Goal: Task Accomplishment & Management: Use online tool/utility

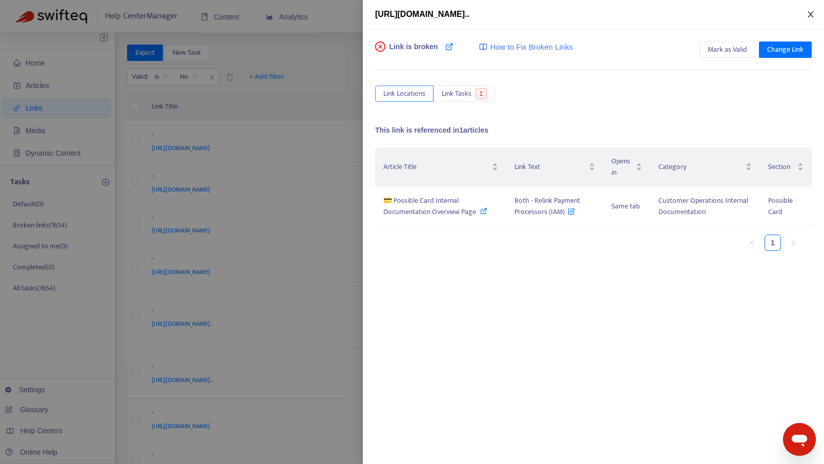
click at [814, 17] on icon "close" at bounding box center [811, 14] width 6 height 6
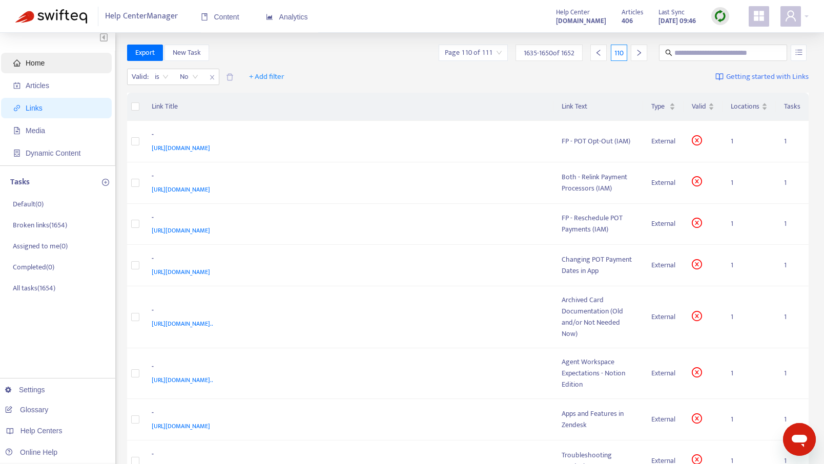
click at [37, 69] on span "Home" at bounding box center [58, 63] width 90 height 21
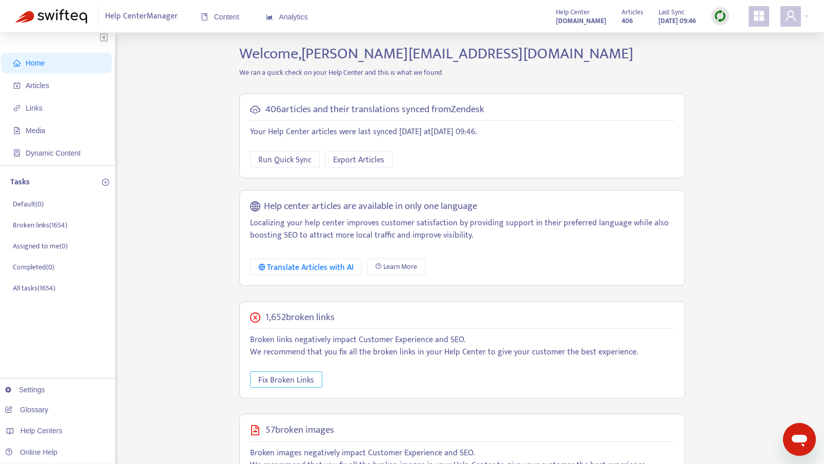
drag, startPoint x: 279, startPoint y: 385, endPoint x: 206, endPoint y: 315, distance: 101.5
click at [206, 315] on div "Home Articles Links Media Dynamic Content Tasks Default ( 0 ) Broken links ( 16…" at bounding box center [412, 345] width 794 height 600
click at [274, 162] on span "Run Quick Sync" at bounding box center [284, 160] width 53 height 13
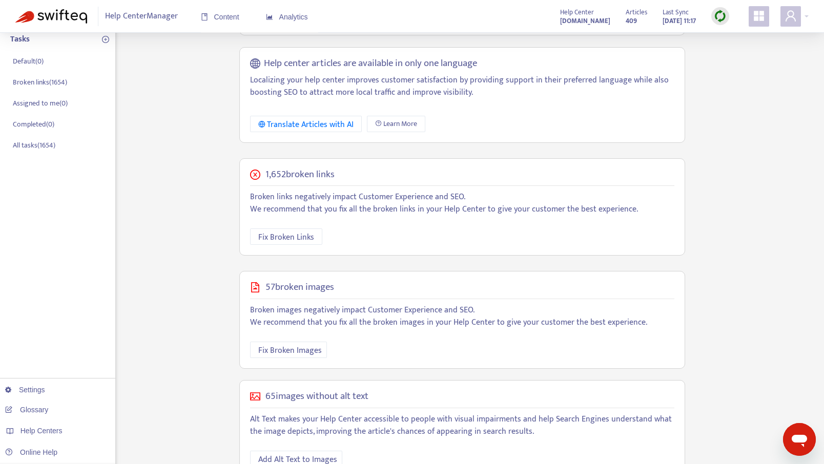
scroll to position [158, 0]
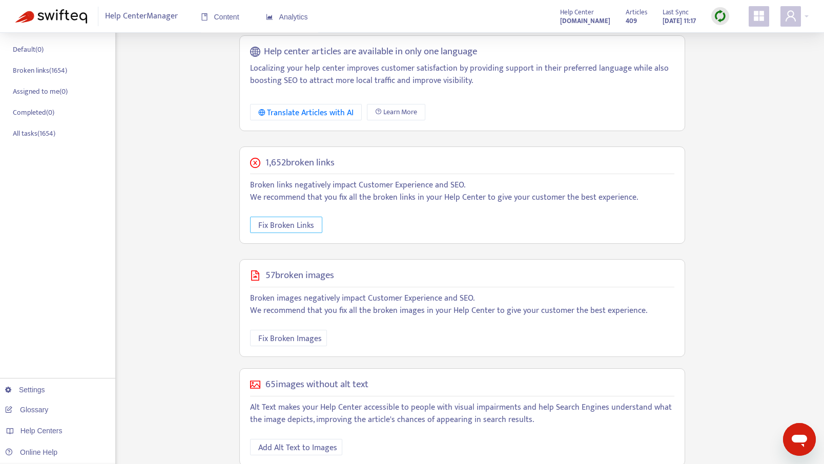
click at [273, 231] on span "Fix Broken Links" at bounding box center [286, 225] width 56 height 13
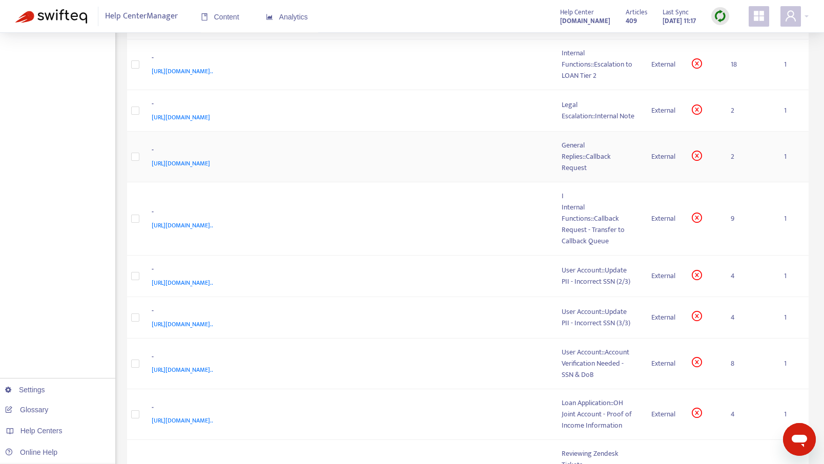
scroll to position [489, 0]
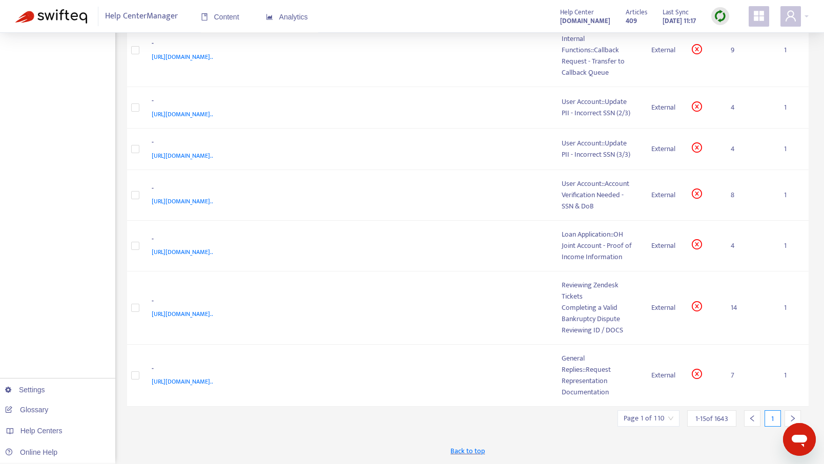
click at [661, 422] on input "search" at bounding box center [649, 418] width 50 height 15
click at [732, 373] on input "text" at bounding box center [760, 366] width 77 height 16
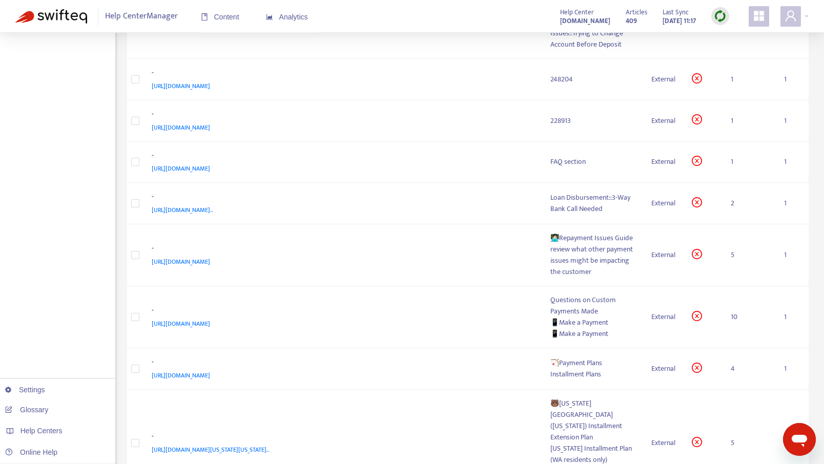
scroll to position [184, 0]
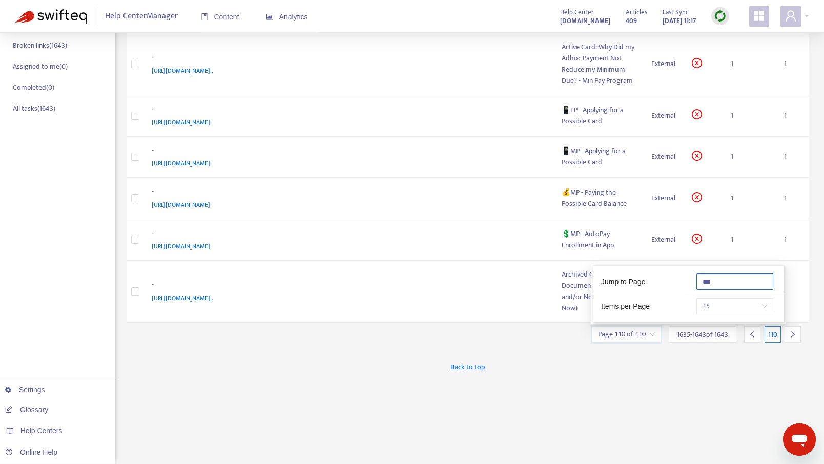
type input "***"
click at [587, 398] on div "Export New Task Page 110 of 110 1635 - 1643 of 1643 110 Valid : is No + Add fil…" at bounding box center [468, 165] width 682 height 600
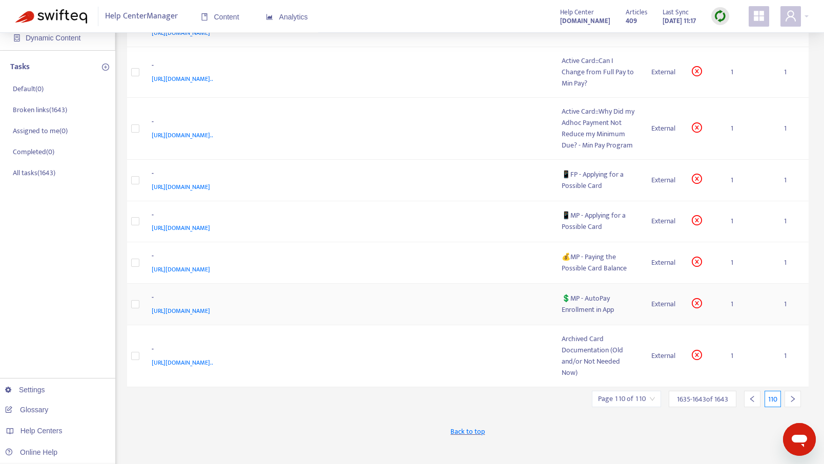
scroll to position [130, 0]
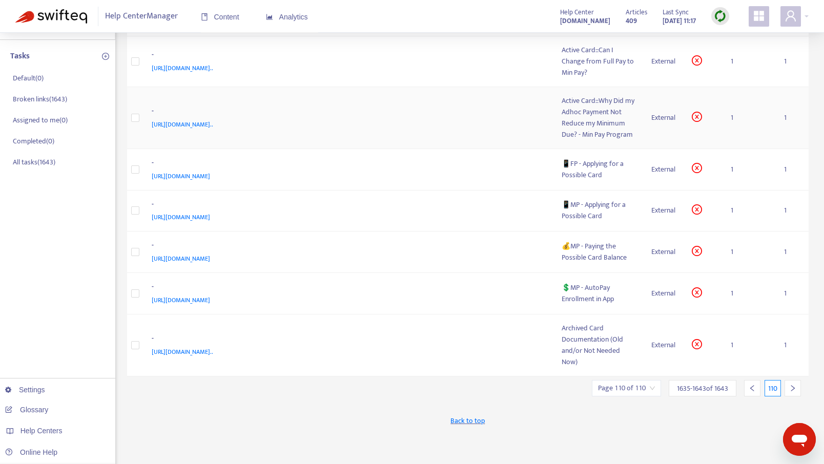
click at [603, 122] on div "Active Card::Why Did my Adhoc Payment Not Reduce my Minimum Due? - Min Pay Prog…" at bounding box center [599, 117] width 74 height 45
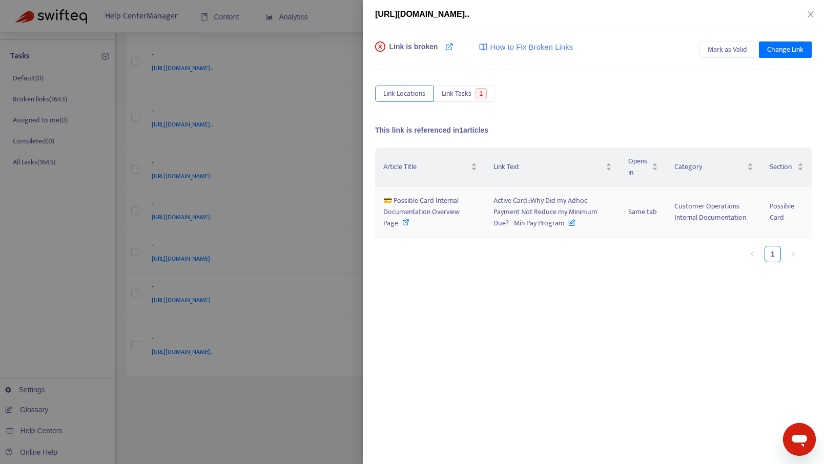
click at [403, 224] on icon at bounding box center [405, 222] width 7 height 7
click at [812, 15] on icon "close" at bounding box center [811, 14] width 8 height 8
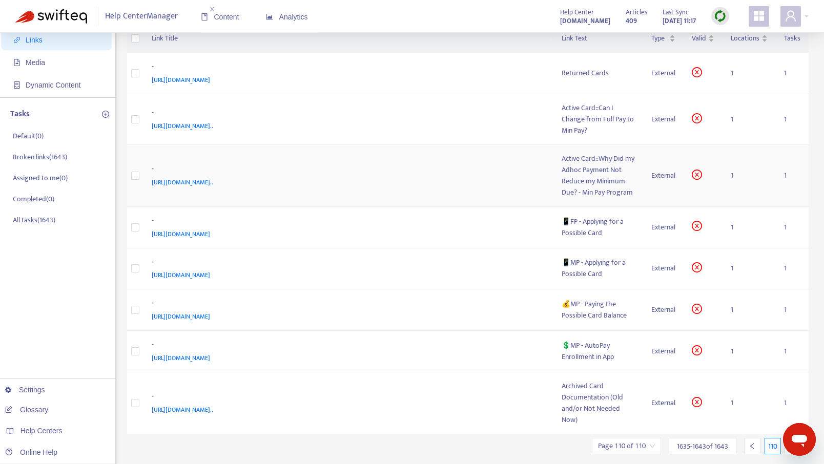
scroll to position [75, 0]
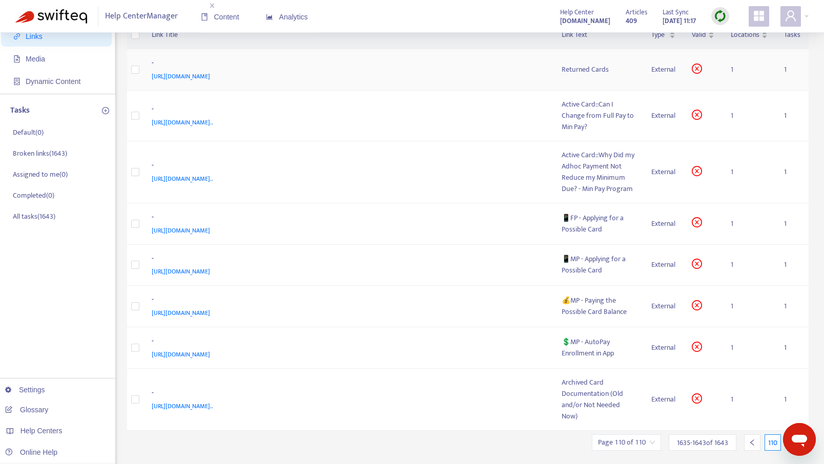
click at [210, 75] on span "https://www.notion.so/Both-Returned-Cards-IAM-6d3204522872439dbd09162138989932?…" at bounding box center [181, 76] width 58 height 10
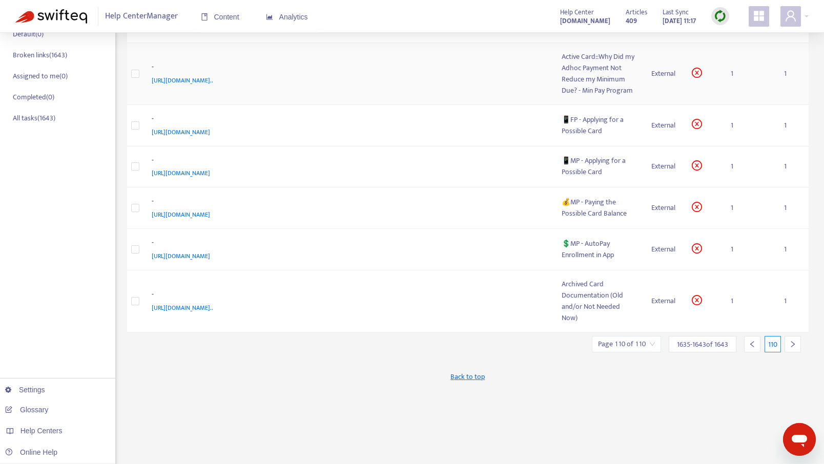
scroll to position [184, 0]
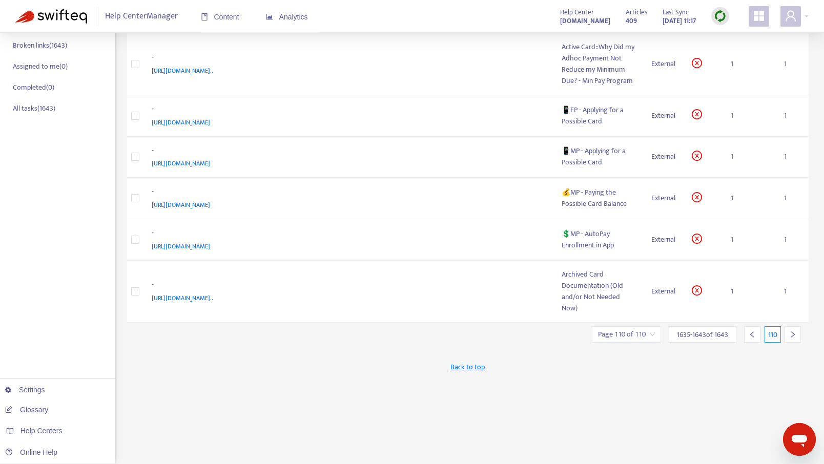
click at [755, 336] on icon "left" at bounding box center [752, 334] width 7 height 7
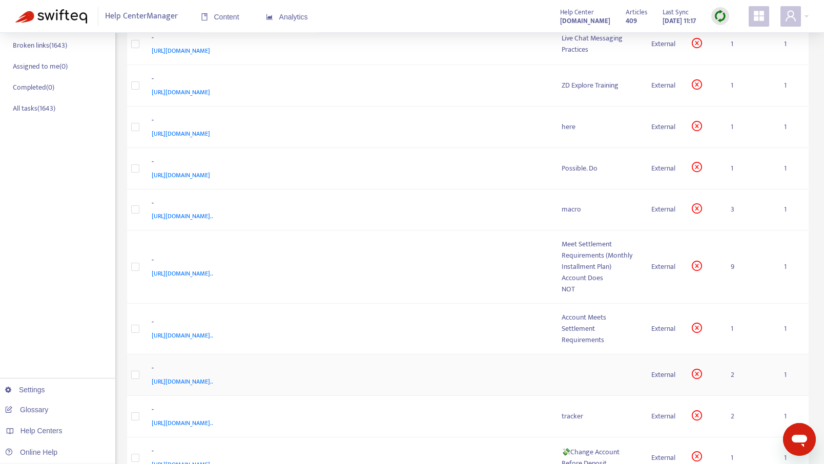
scroll to position [380, 0]
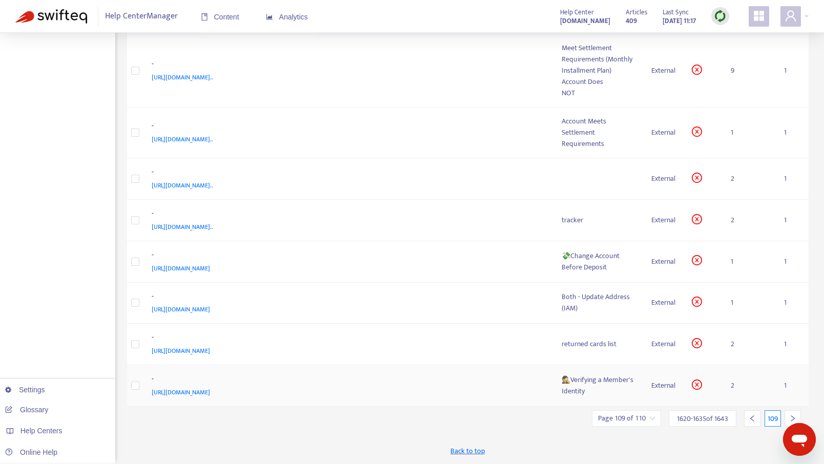
click at [583, 383] on div "🕵️Verifying a Member's Identity" at bounding box center [599, 386] width 74 height 23
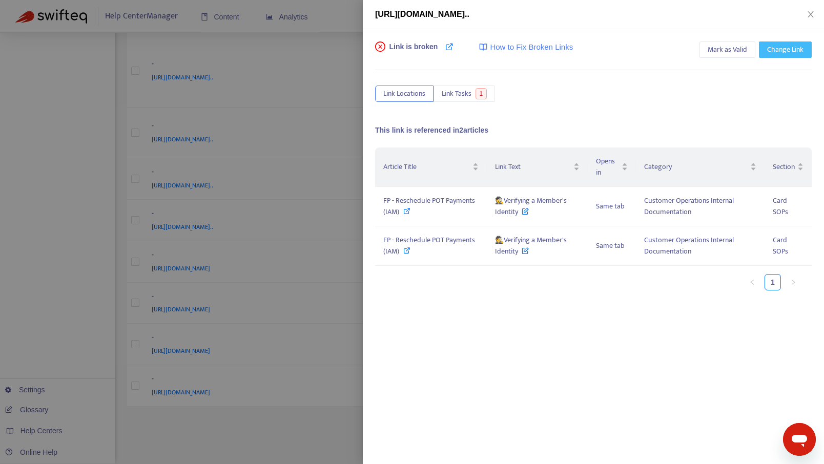
click at [778, 50] on span "Change Link" at bounding box center [785, 49] width 36 height 11
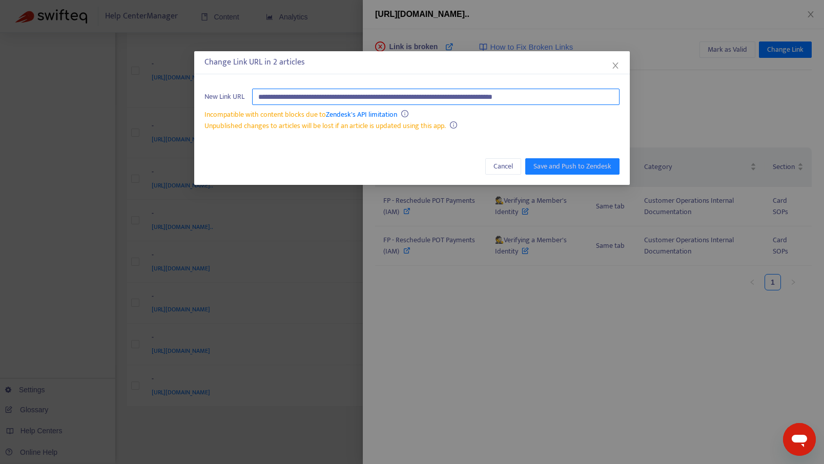
click at [585, 94] on input "**********" at bounding box center [436, 97] width 368 height 16
type input "****"
paste input "**********"
type input "**********"
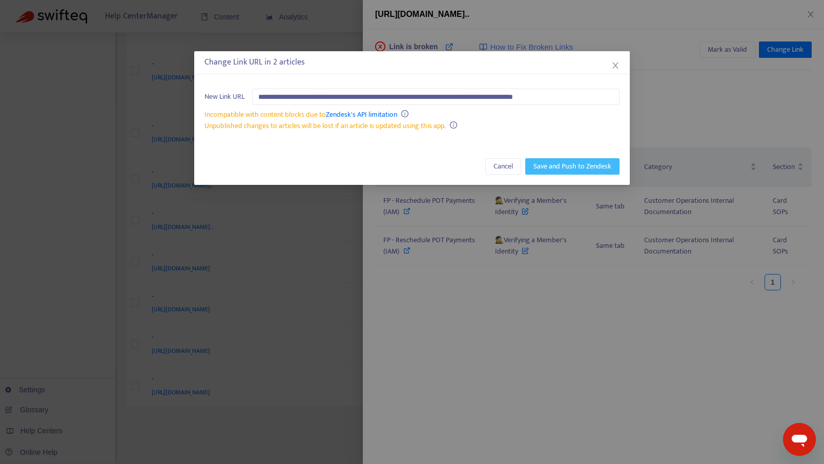
click at [540, 164] on span "Save and Push to Zendesk" at bounding box center [573, 166] width 78 height 11
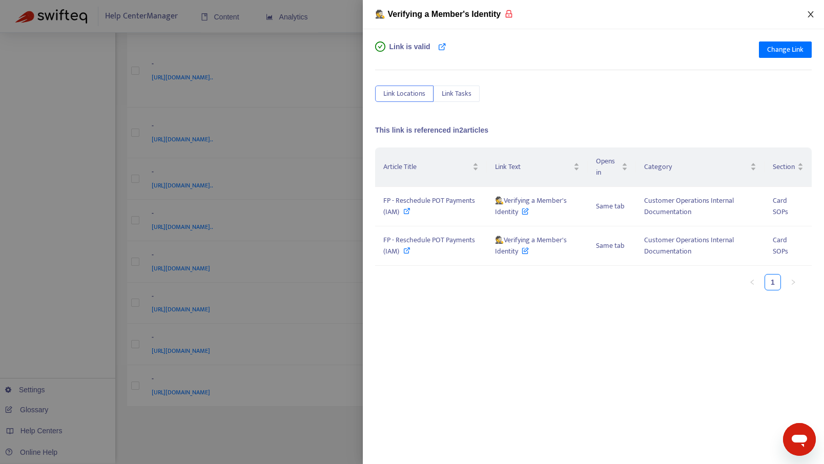
click at [810, 11] on icon "close" at bounding box center [811, 14] width 8 height 8
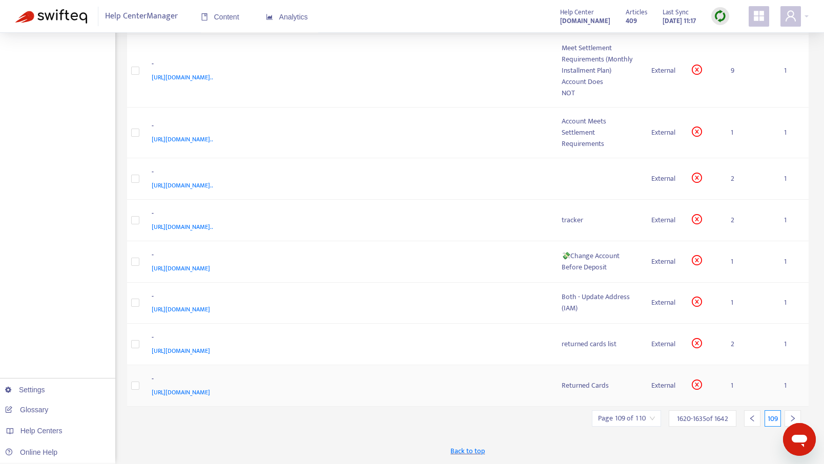
click at [592, 383] on div "Returned Cards" at bounding box center [599, 385] width 74 height 11
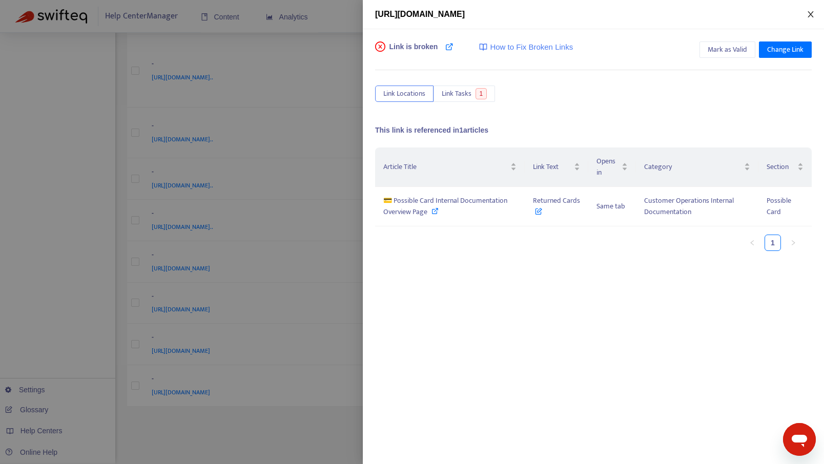
click at [810, 13] on icon "close" at bounding box center [811, 14] width 6 height 6
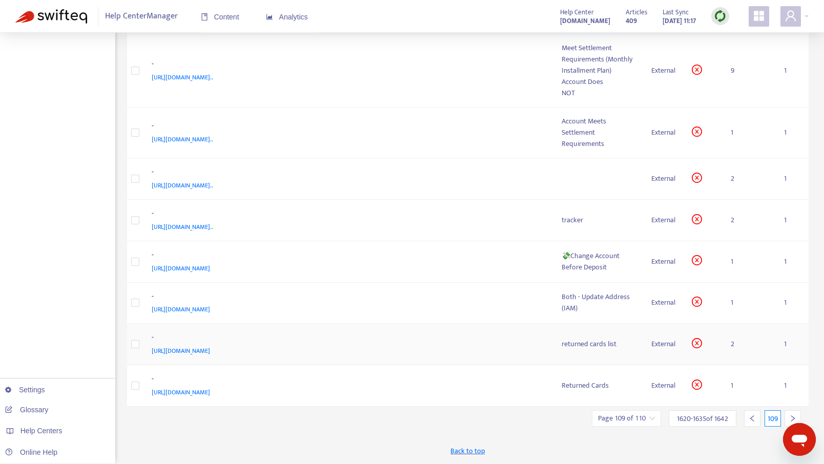
click at [210, 350] on span "https://docs.google.com/spreadsheets/d/15cjAPsKUdrd9OxxZpvfgdclhlbqU_NGkPQKOfa3…" at bounding box center [181, 351] width 58 height 10
click at [205, 229] on span "https://docs.google.com/spreadsheets/d/1MptFJrfWeTjBWctiRgMlZf0DsVKAjzu-3FuW0K8…" at bounding box center [183, 227] width 62 height 10
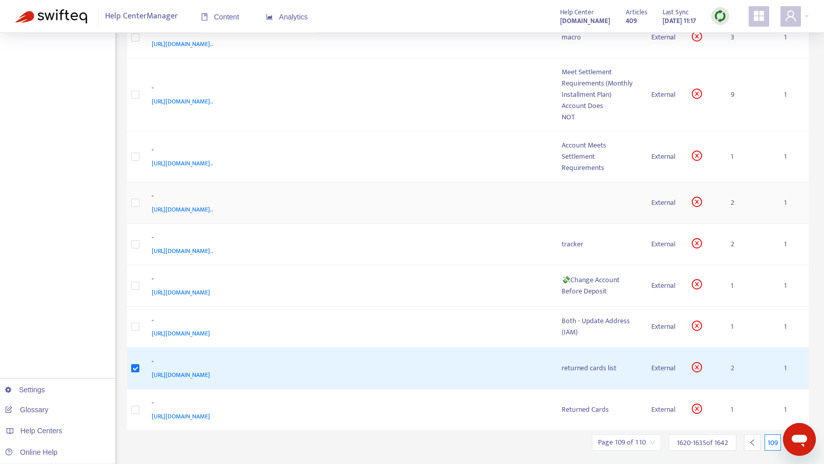
scroll to position [0, 0]
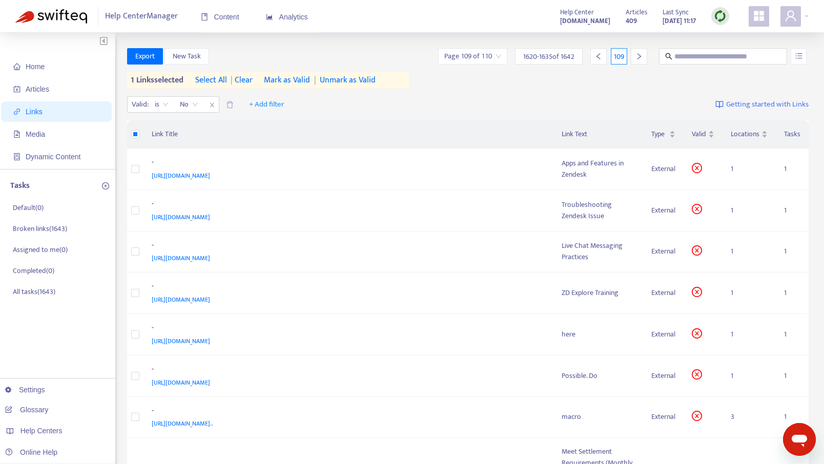
click at [287, 82] on span "Mark as Valid" at bounding box center [287, 80] width 46 height 12
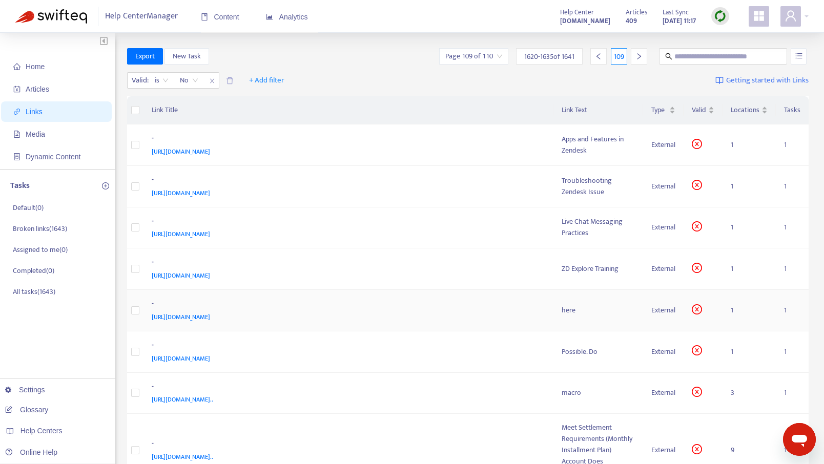
click at [210, 314] on span "https://docs.google.com/spreadsheets/d/126oqMUx34Y0heE1PM4G3i5J8Kc46HcMUIDH1G6g…" at bounding box center [181, 317] width 58 height 10
click at [139, 309] on td at bounding box center [135, 311] width 16 height 42
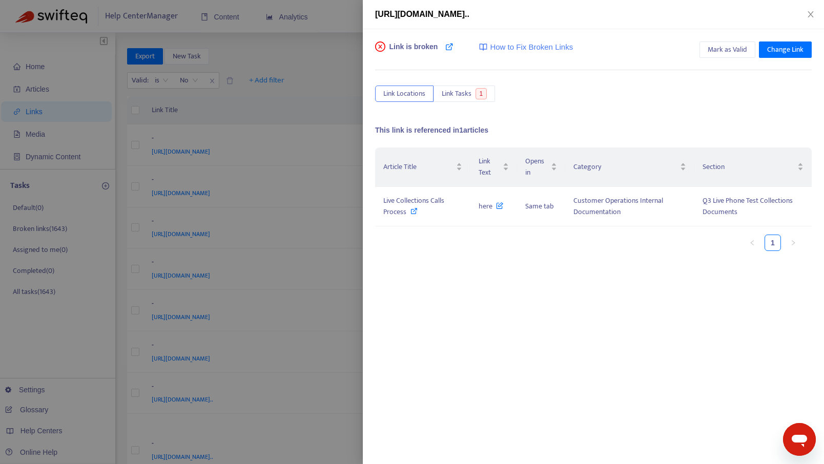
click at [135, 311] on div at bounding box center [412, 232] width 824 height 464
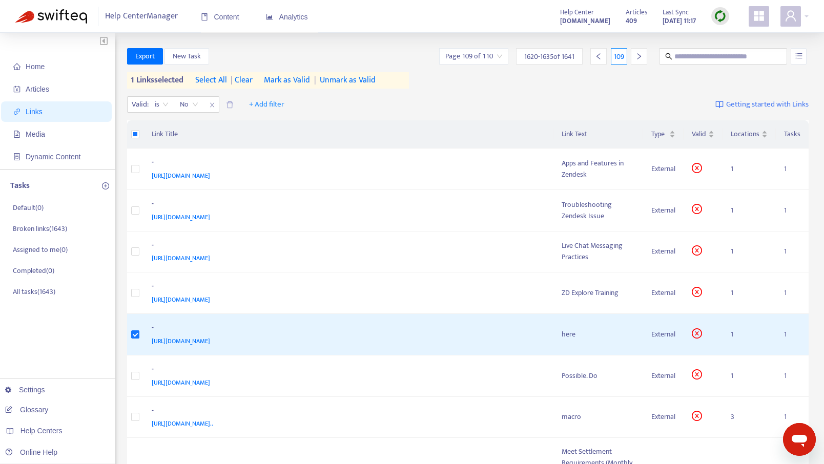
click at [294, 82] on span "Mark as Valid" at bounding box center [287, 80] width 46 height 12
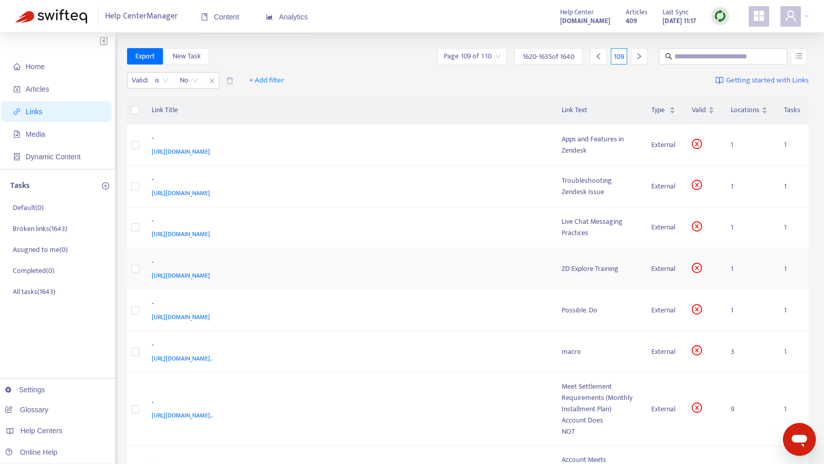
click at [210, 275] on span "https://www.notion.so/ZD-Explore-Training-04fdeedf6f7d4d61ae167dd7b31931b6?pvs=…" at bounding box center [181, 276] width 58 height 10
click at [594, 271] on div "ZD Explore Training" at bounding box center [599, 269] width 74 height 11
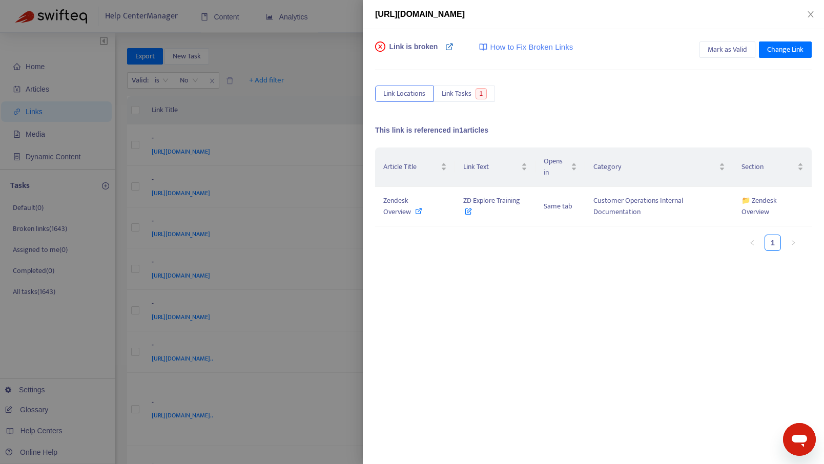
click at [450, 50] on icon at bounding box center [450, 47] width 8 height 8
click at [398, 201] on span "Zendesk Overview" at bounding box center [397, 206] width 28 height 23
click at [814, 16] on icon "close" at bounding box center [811, 14] width 8 height 8
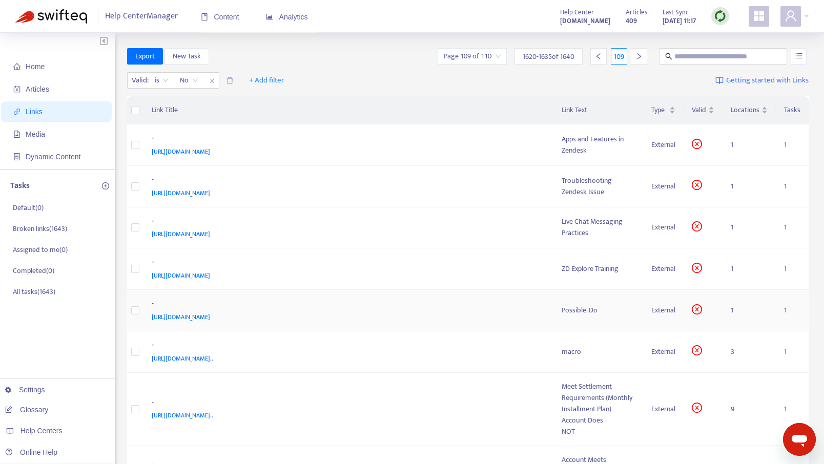
click at [306, 316] on div "http://possible.do/" at bounding box center [347, 317] width 390 height 11
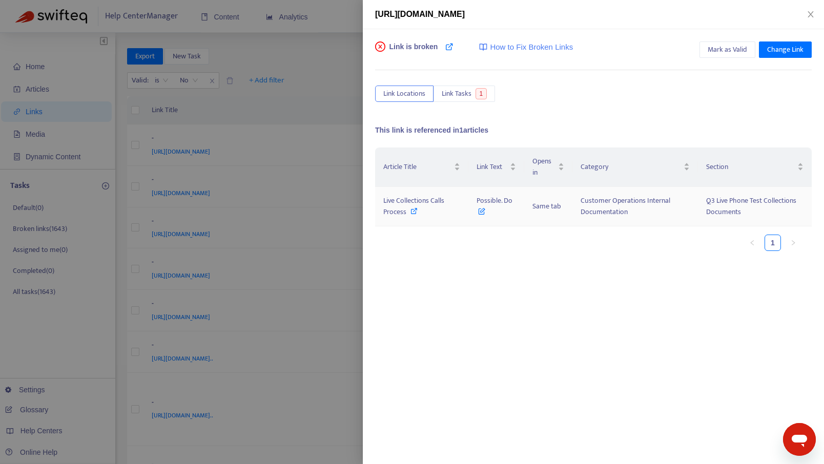
click at [412, 212] on icon at bounding box center [414, 211] width 7 height 7
click at [807, 14] on icon "close" at bounding box center [811, 14] width 8 height 8
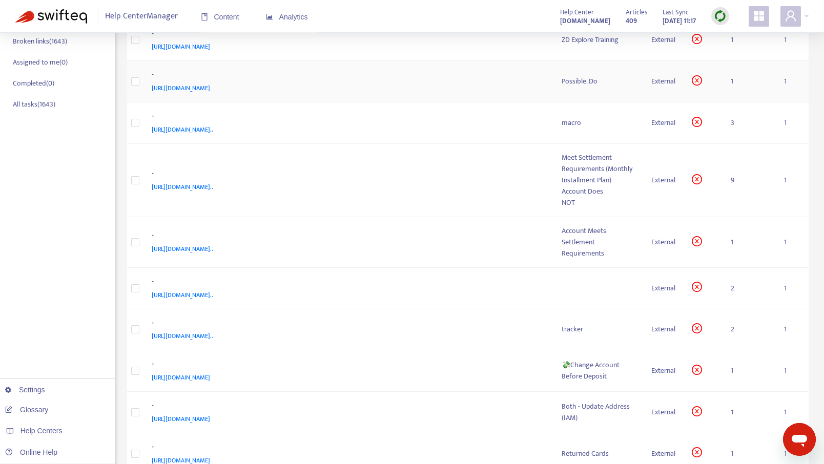
scroll to position [189, 0]
click at [213, 188] on span "https://support.possiblefinance.com/8ac3627ec9334a328a09e209acd0fad1#c79d2e98f2…" at bounding box center [183, 186] width 62 height 10
click at [577, 178] on div "Meet Settlement Requirements (Monthly Installment Plan)" at bounding box center [599, 168] width 74 height 34
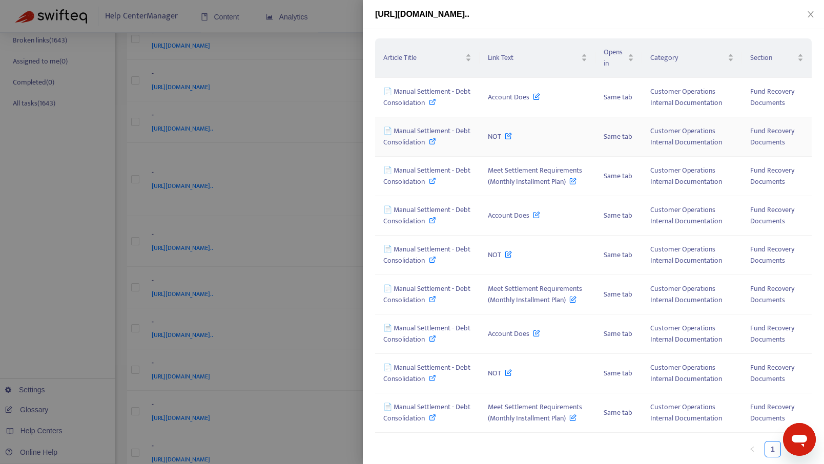
scroll to position [111, 0]
click at [432, 297] on icon at bounding box center [432, 297] width 7 height 7
click at [810, 18] on button "Close" at bounding box center [811, 15] width 14 height 10
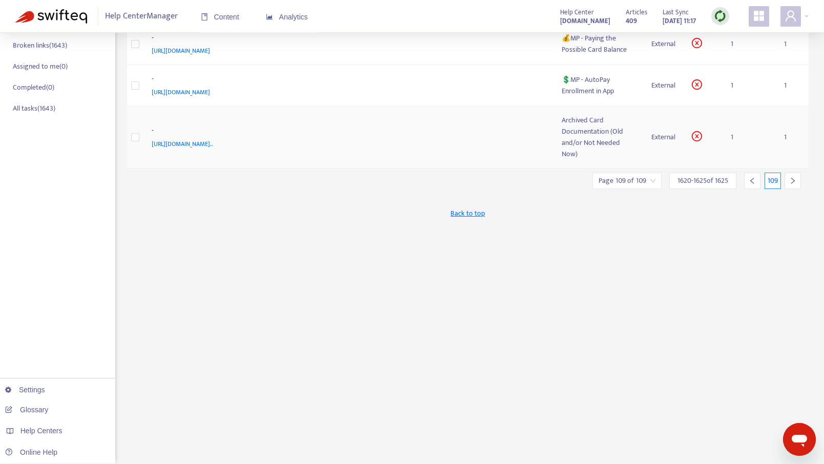
scroll to position [0, 0]
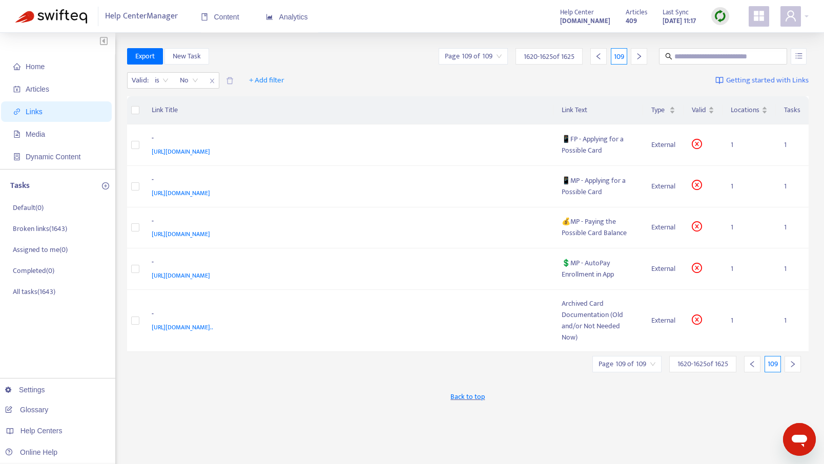
click at [753, 363] on icon "left" at bounding box center [752, 364] width 7 height 7
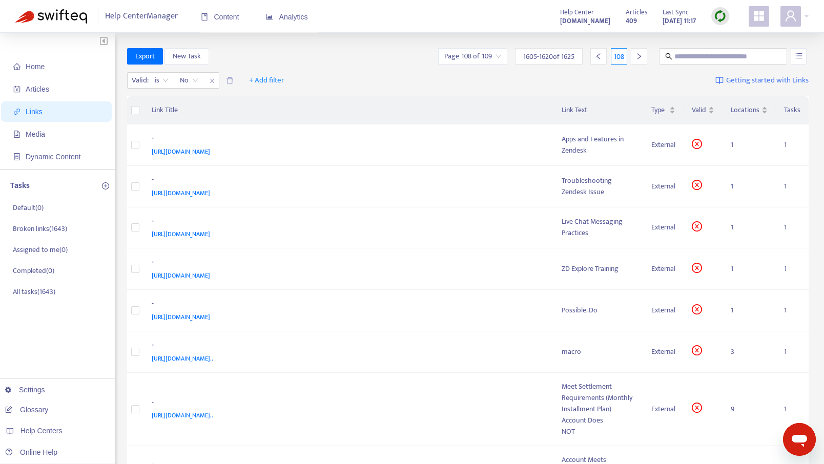
click at [596, 54] on icon "left" at bounding box center [598, 56] width 7 height 7
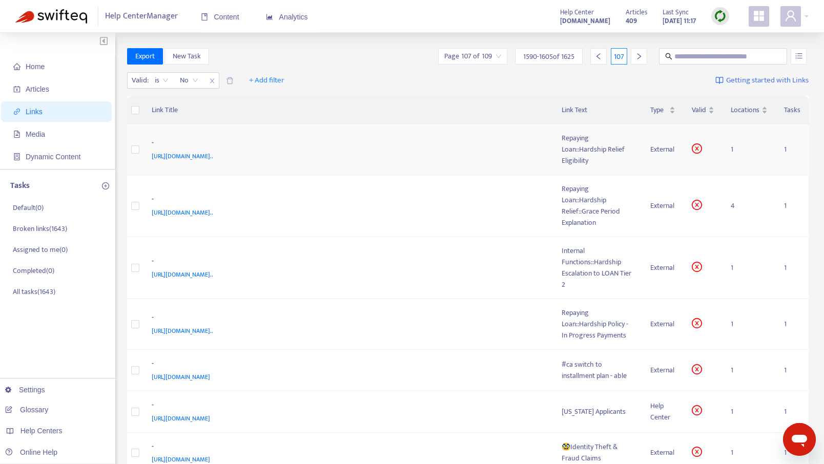
click at [580, 142] on div "Repaying Loan::Hardship Relief Eligibility" at bounding box center [598, 150] width 72 height 34
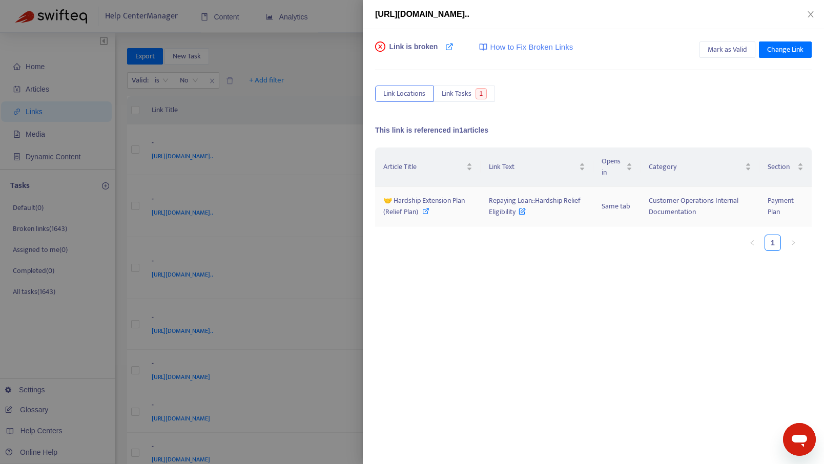
click at [427, 209] on icon at bounding box center [425, 211] width 7 height 7
click at [807, 16] on icon "close" at bounding box center [811, 14] width 8 height 8
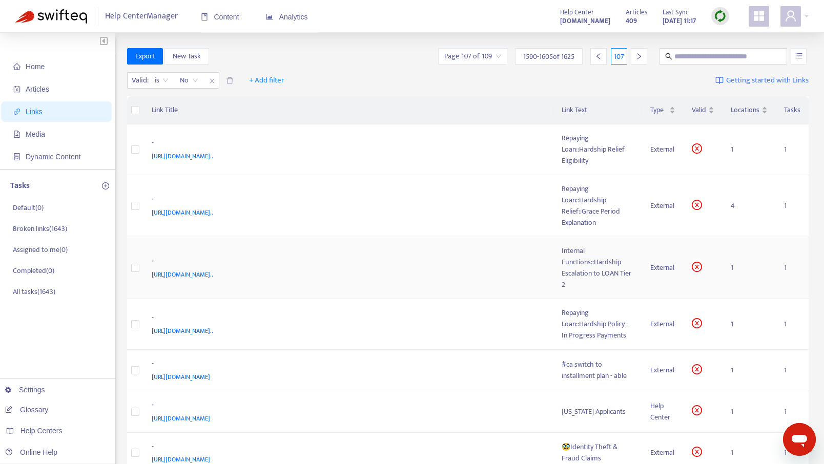
click at [278, 259] on div "-" at bounding box center [347, 262] width 390 height 13
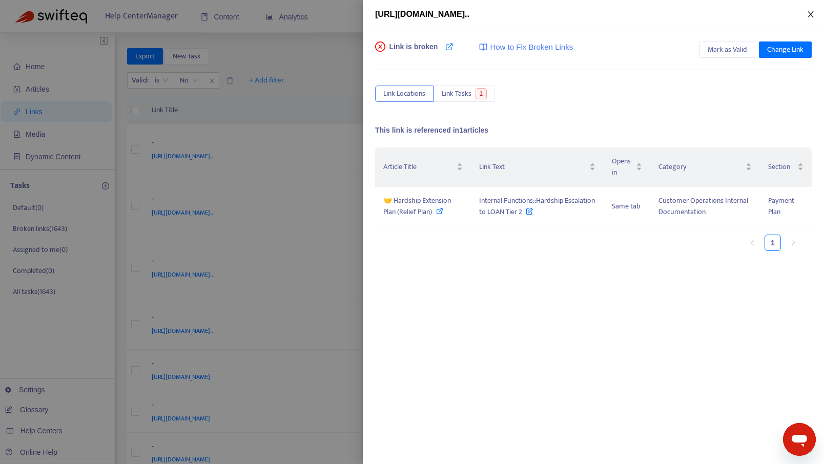
click at [810, 11] on icon "close" at bounding box center [811, 14] width 8 height 8
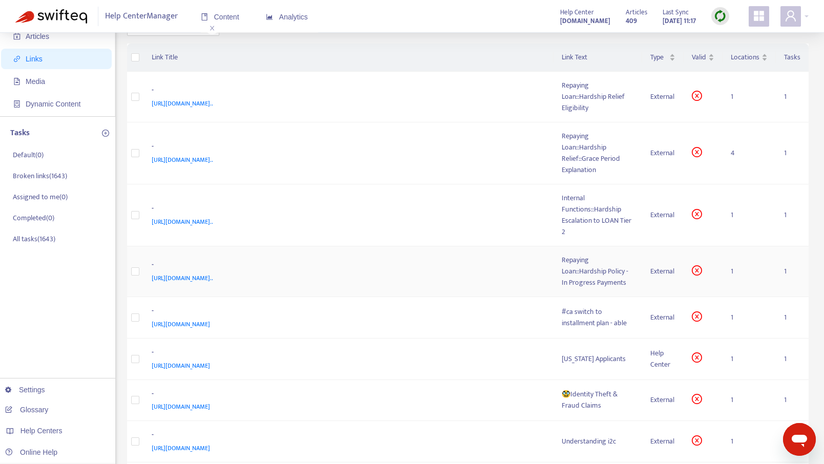
scroll to position [60, 0]
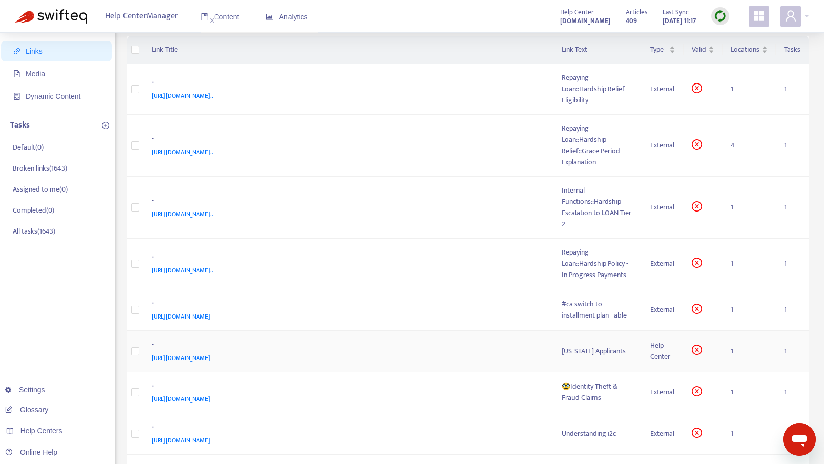
click at [210, 362] on span "https://support.possiblefinance.com/hc/en-us/articles/360038464851" at bounding box center [181, 358] width 58 height 10
click at [597, 355] on div "California Applicants" at bounding box center [598, 351] width 72 height 11
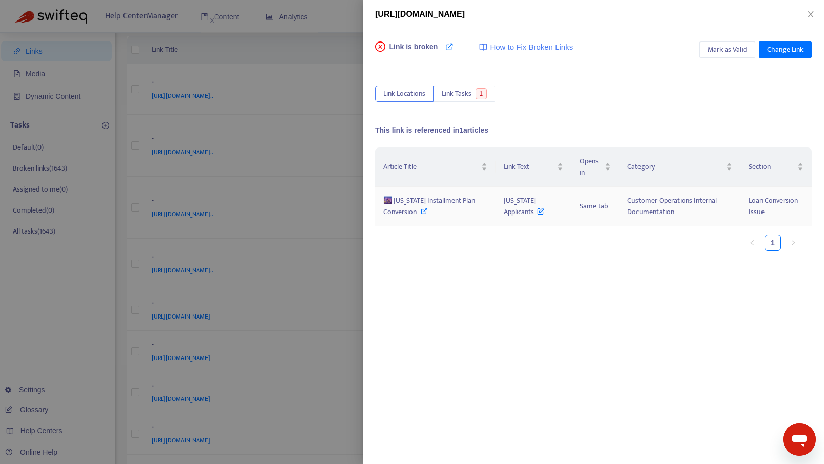
click at [423, 211] on icon at bounding box center [424, 211] width 7 height 7
click at [809, 15] on icon "close" at bounding box center [811, 14] width 8 height 8
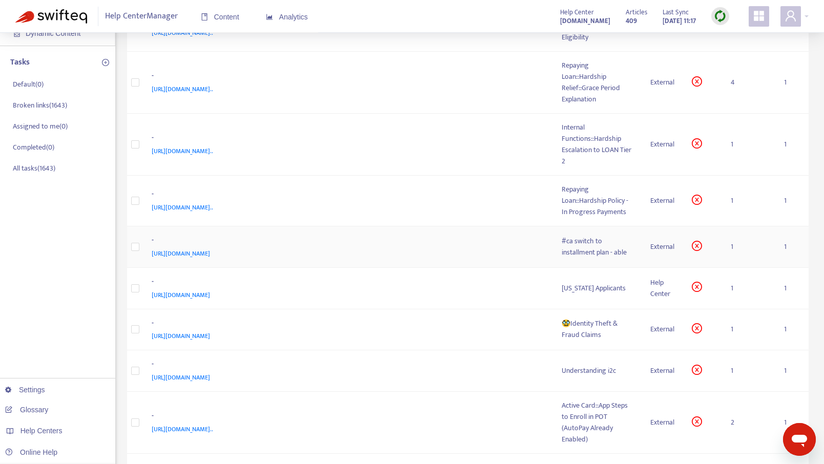
scroll to position [143, 0]
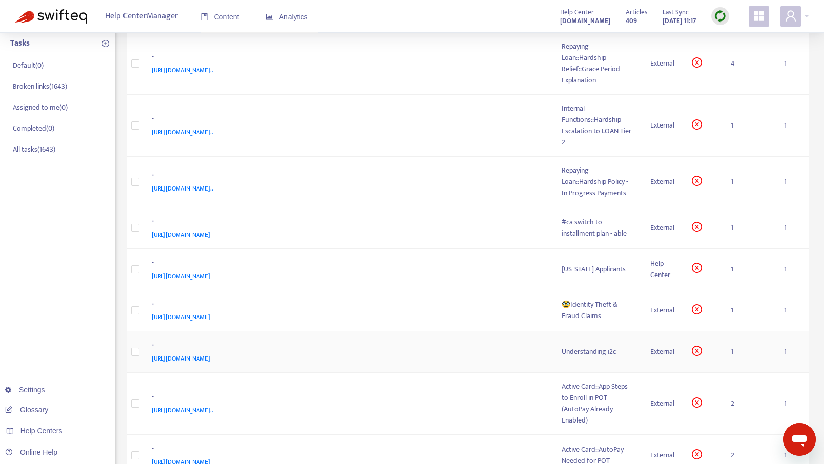
click at [578, 350] on div "Understanding i2c" at bounding box center [598, 352] width 72 height 11
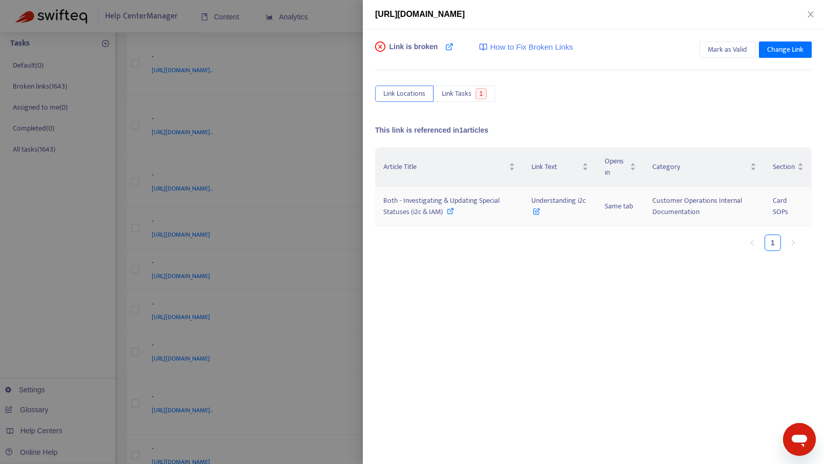
click at [450, 209] on icon at bounding box center [450, 211] width 7 height 7
click at [766, 50] on button "Change Link" at bounding box center [785, 50] width 53 height 16
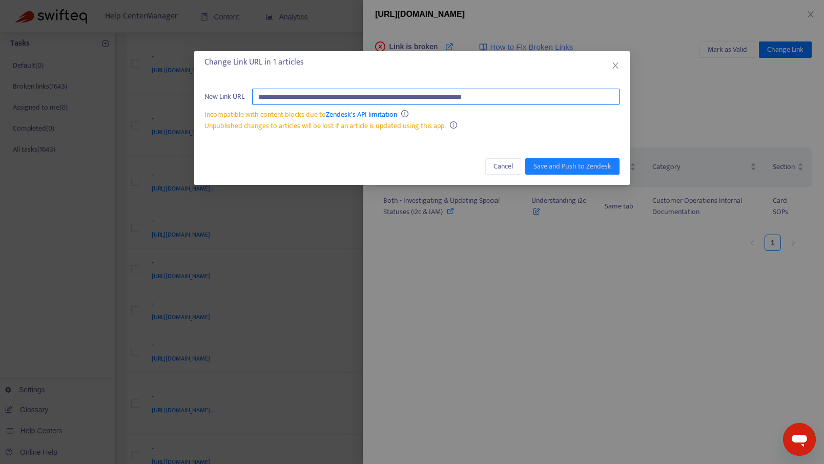
click at [403, 94] on input "**********" at bounding box center [436, 97] width 368 height 16
type input "**********"
drag, startPoint x: 434, startPoint y: 94, endPoint x: 187, endPoint y: 95, distance: 246.6
click at [187, 95] on div "**********" at bounding box center [412, 232] width 824 height 464
paste input "**********"
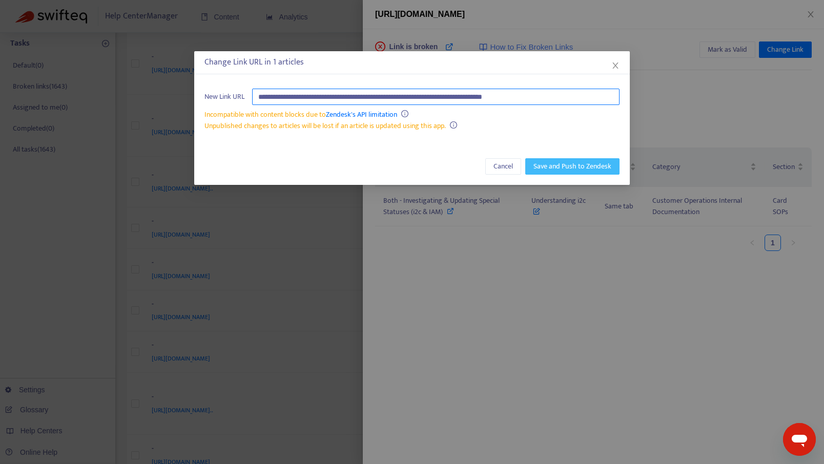
type input "**********"
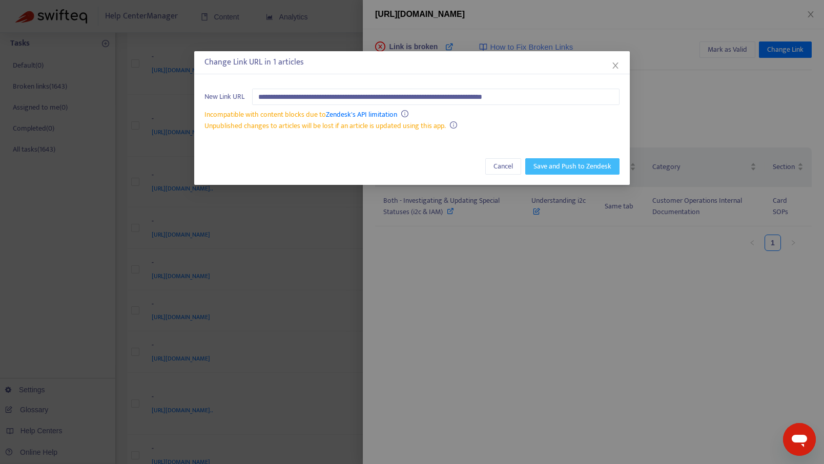
click at [549, 172] on span "Save and Push to Zendesk" at bounding box center [573, 166] width 78 height 11
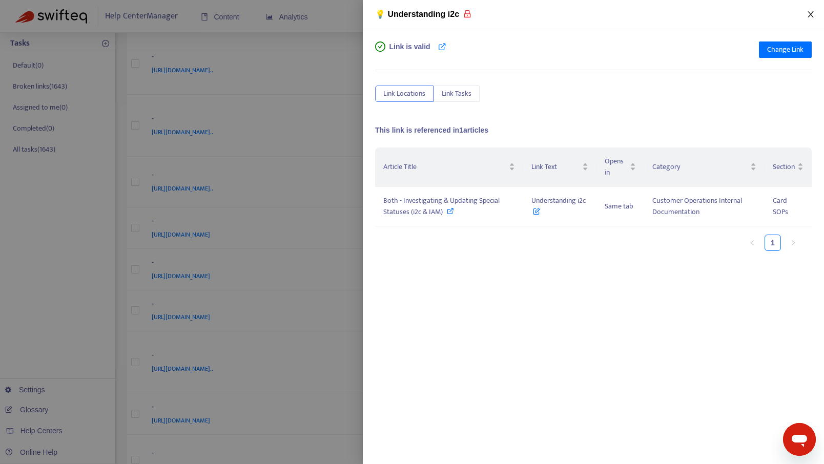
click at [815, 15] on button "Close" at bounding box center [811, 15] width 14 height 10
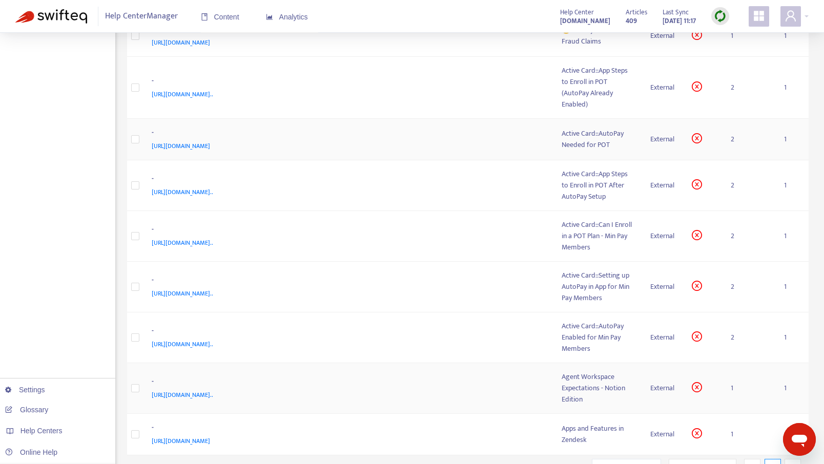
scroll to position [466, 0]
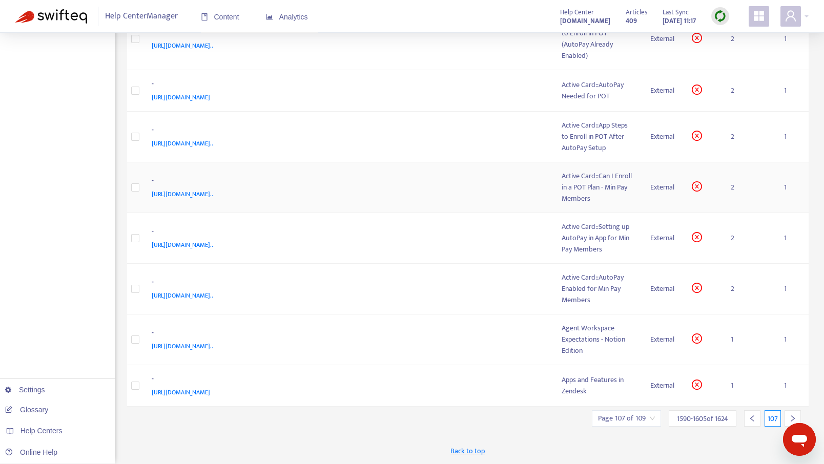
click at [573, 184] on div "Active Card::Can I Enroll in a POT Plan - Min Pay Members" at bounding box center [598, 188] width 72 height 34
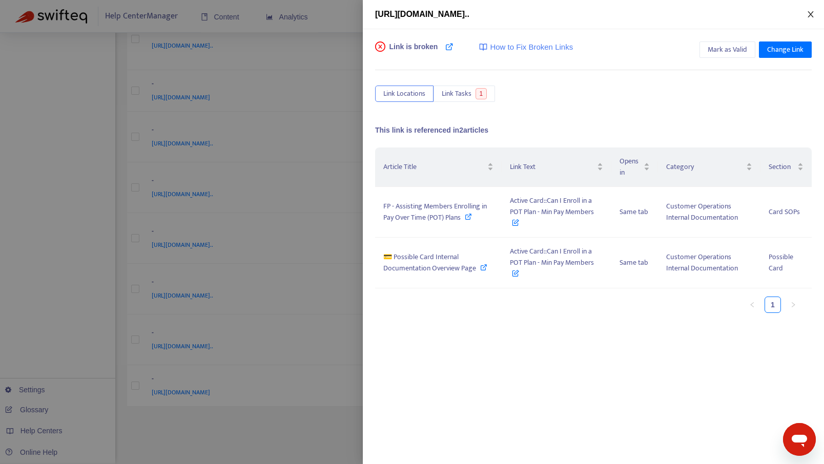
click at [813, 12] on icon "close" at bounding box center [811, 14] width 6 height 6
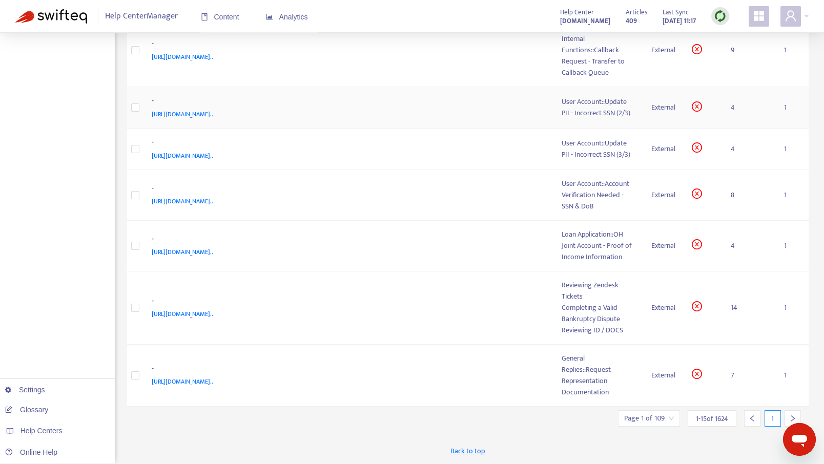
scroll to position [489, 0]
click at [657, 419] on input "search" at bounding box center [649, 418] width 50 height 15
click at [736, 369] on input "text" at bounding box center [760, 366] width 77 height 16
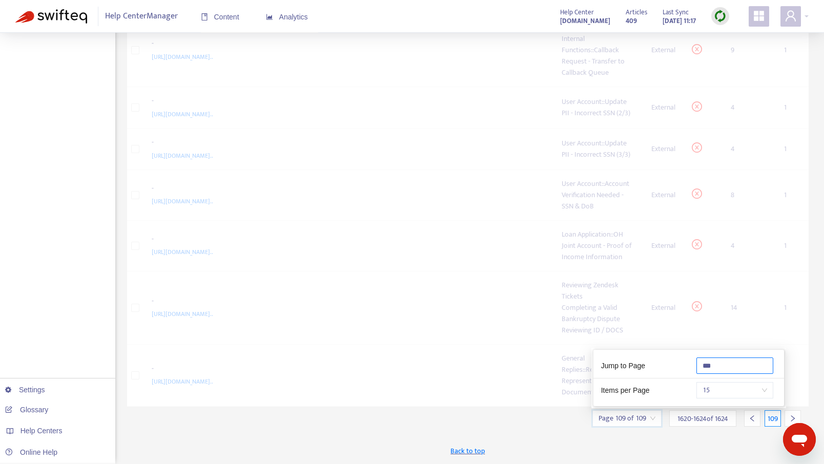
scroll to position [184, 0]
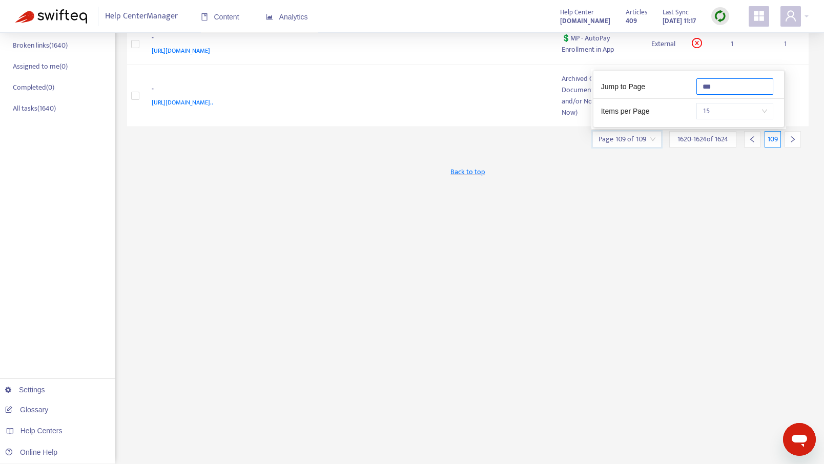
type input "***"
click at [647, 175] on div "Back to top" at bounding box center [468, 172] width 682 height 26
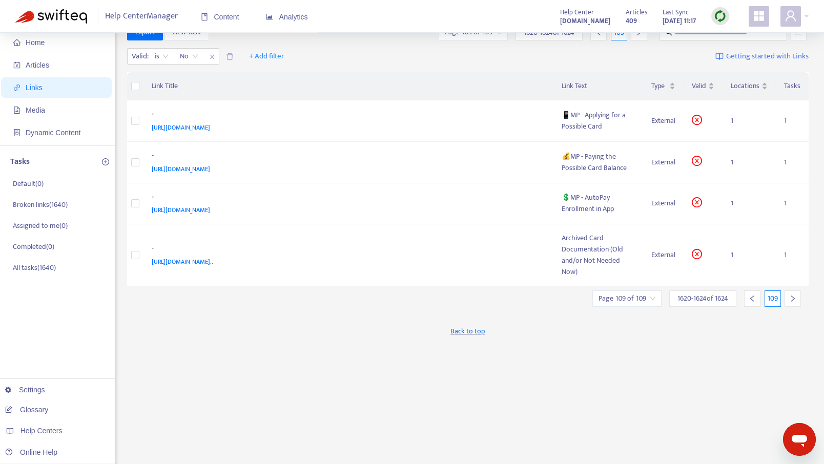
scroll to position [14, 0]
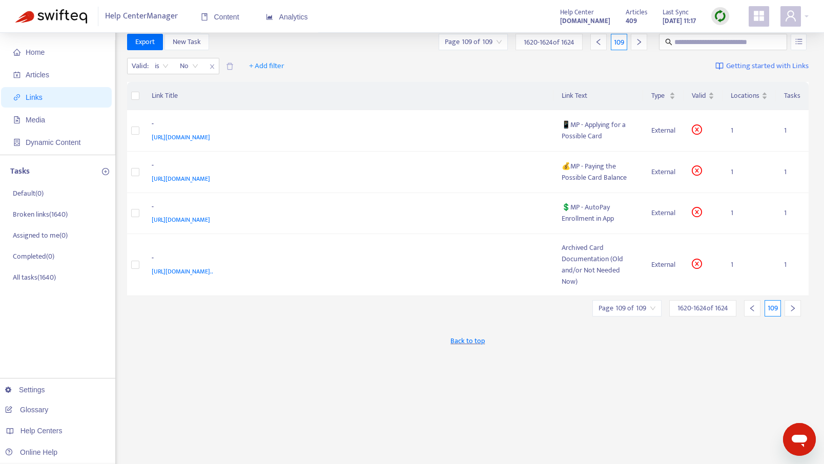
click at [753, 308] on icon "left" at bounding box center [752, 308] width 7 height 7
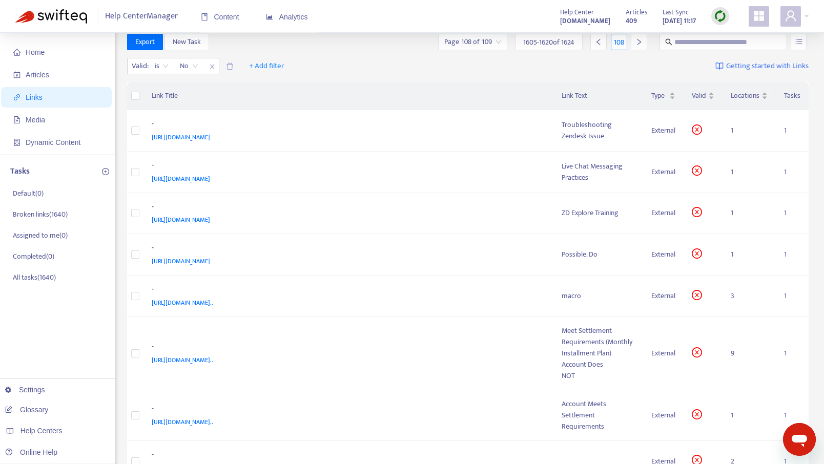
click at [714, 16] on img at bounding box center [720, 16] width 13 height 13
click at [730, 36] on link "Quick Sync" at bounding box center [742, 37] width 44 height 12
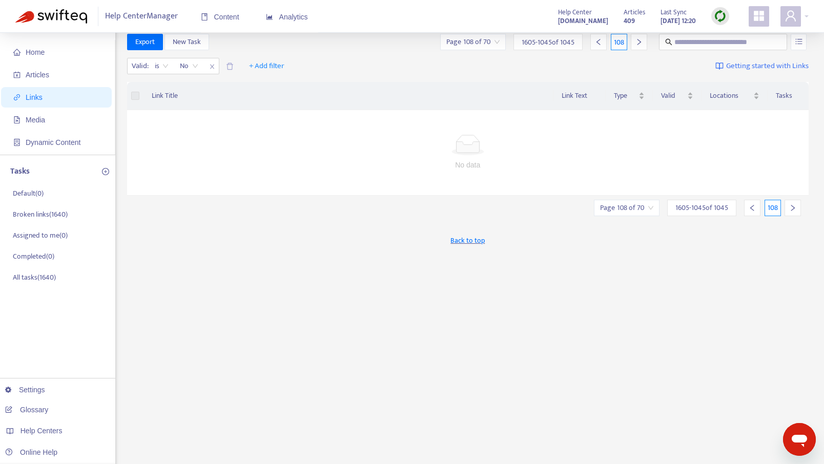
scroll to position [0, 0]
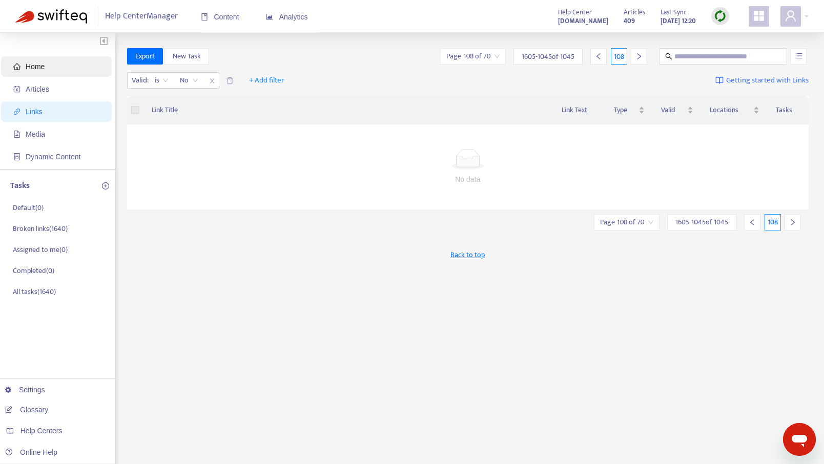
click at [34, 67] on span "Home" at bounding box center [35, 67] width 19 height 8
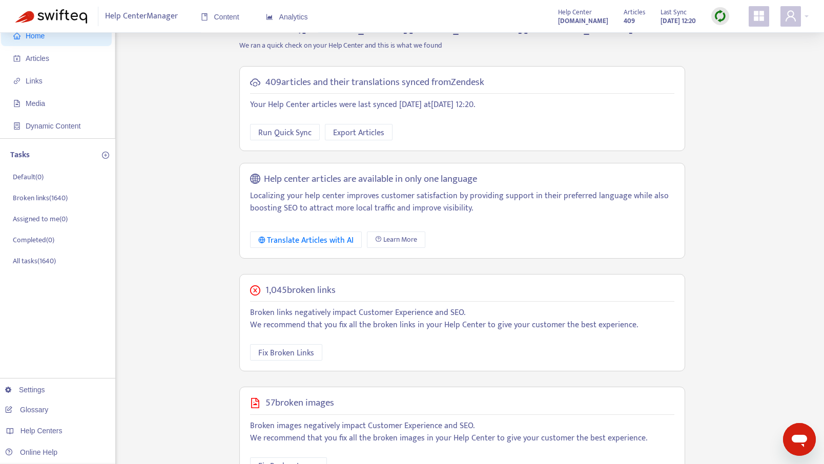
scroll to position [31, 0]
click at [717, 10] on img at bounding box center [720, 16] width 13 height 13
click at [732, 57] on link "Full Sync" at bounding box center [738, 54] width 37 height 12
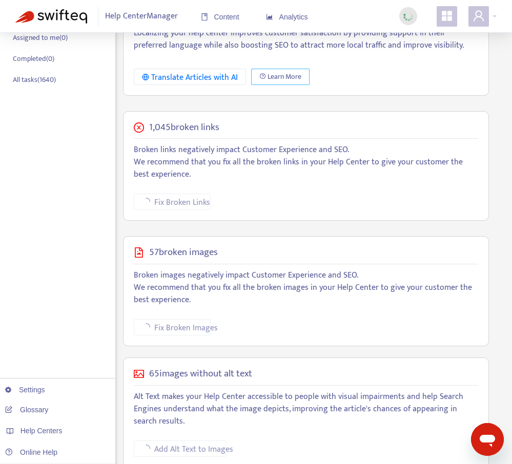
scroll to position [0, 0]
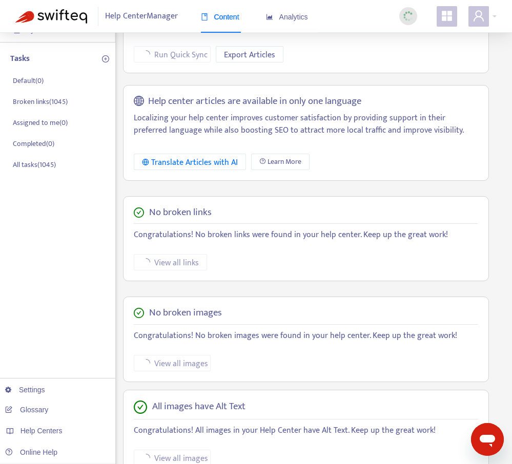
scroll to position [116, 0]
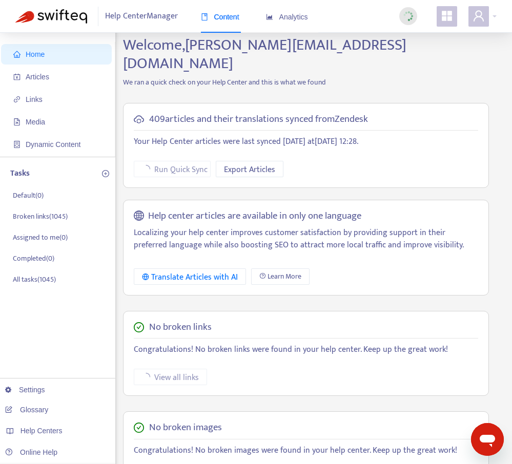
scroll to position [14, 0]
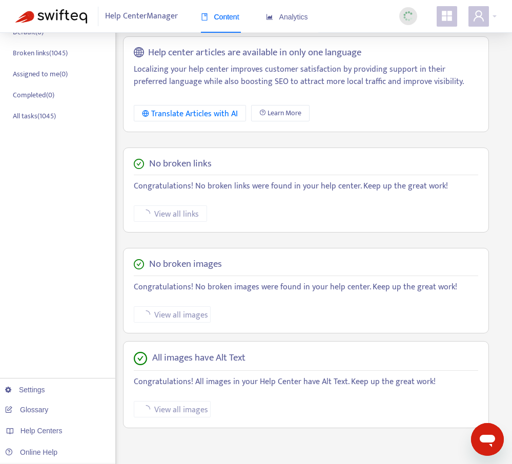
scroll to position [184, 0]
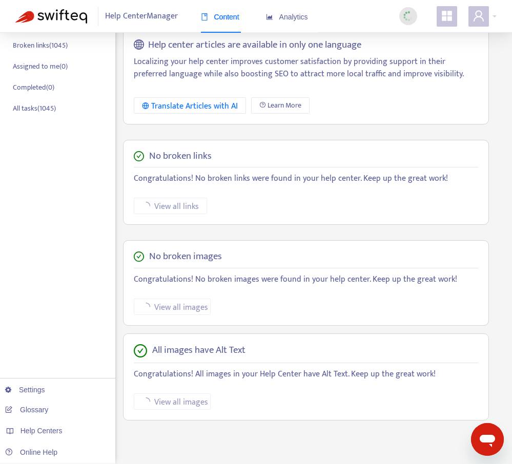
click at [289, 212] on div "No broken links Congratulations! No broken links were found in your help center…" at bounding box center [305, 182] width 381 height 101
click at [152, 197] on div "No broken links Congratulations! No broken links were found in your help center…" at bounding box center [306, 183] width 366 height 86
click at [156, 200] on span "View all links" at bounding box center [164, 206] width 45 height 13
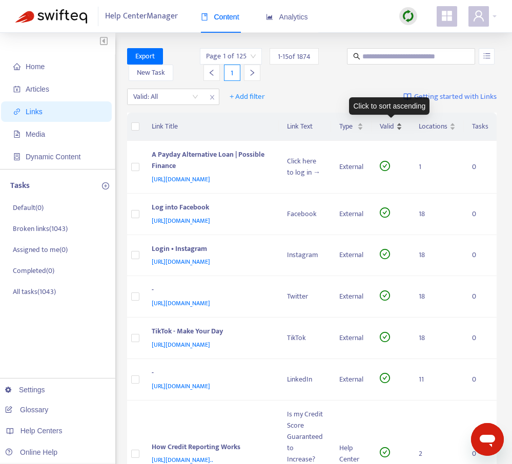
click at [388, 132] on span "Valid" at bounding box center [387, 126] width 14 height 11
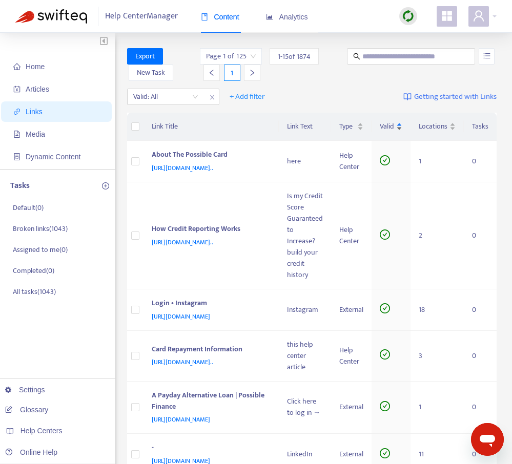
click at [388, 132] on span "Valid" at bounding box center [387, 126] width 14 height 11
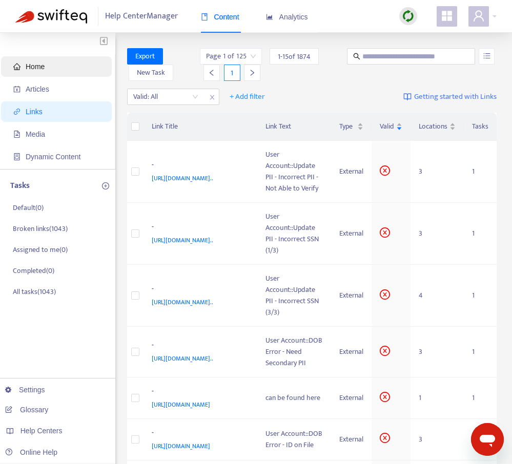
click at [42, 72] on span "Home" at bounding box center [58, 66] width 90 height 21
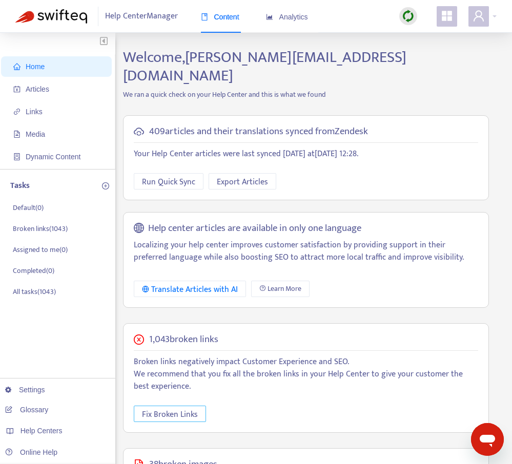
click at [165, 409] on span "Fix Broken Links" at bounding box center [170, 415] width 56 height 13
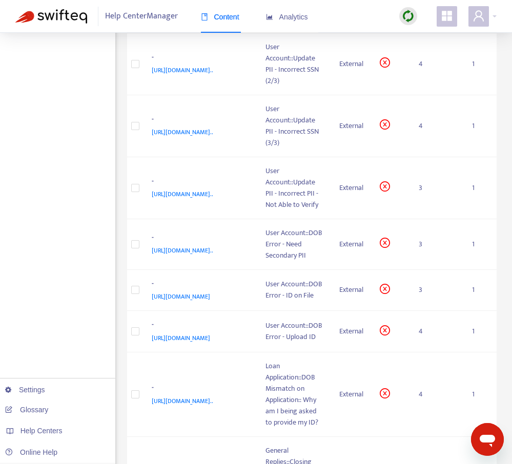
scroll to position [819, 0]
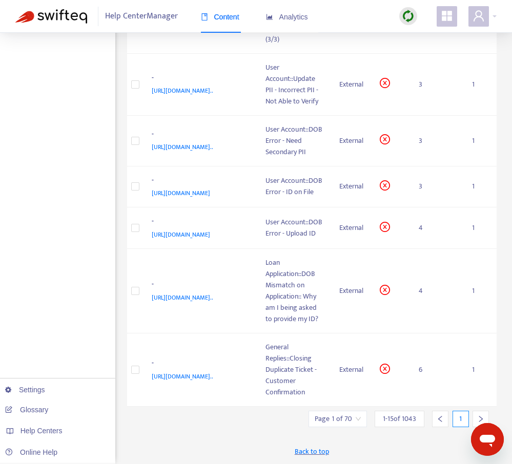
click at [358, 419] on input "search" at bounding box center [338, 419] width 46 height 15
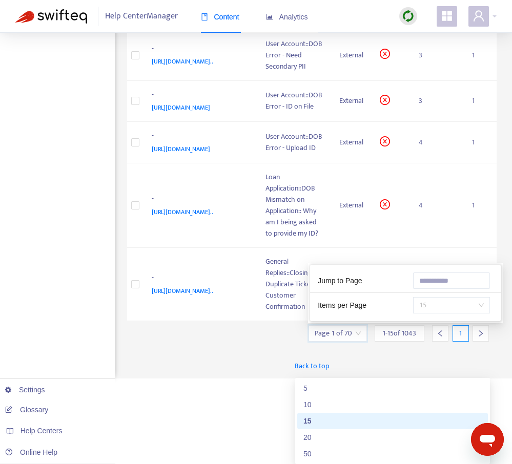
click at [433, 313] on span "15" at bounding box center [451, 305] width 65 height 15
click at [355, 341] on input "search" at bounding box center [338, 333] width 46 height 15
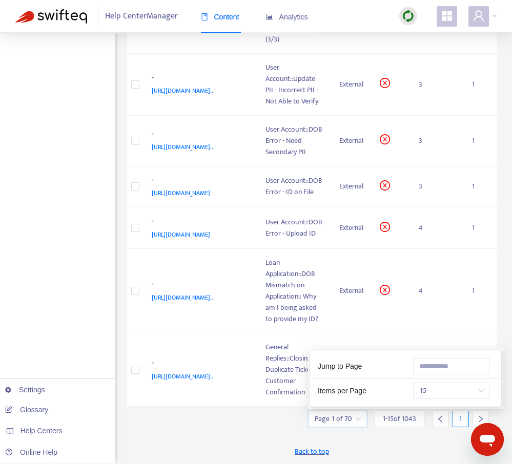
click at [354, 416] on input "search" at bounding box center [338, 419] width 46 height 15
click at [437, 367] on input "text" at bounding box center [451, 366] width 77 height 16
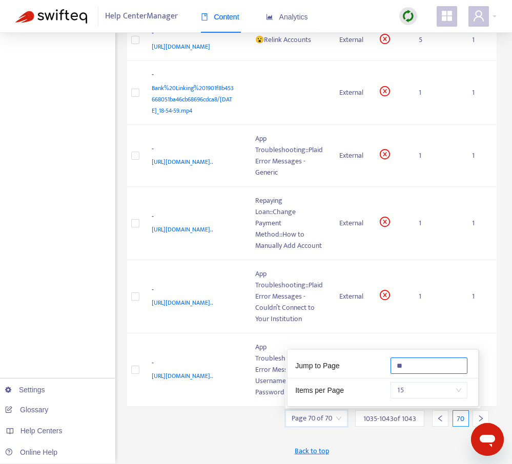
scroll to position [257, 0]
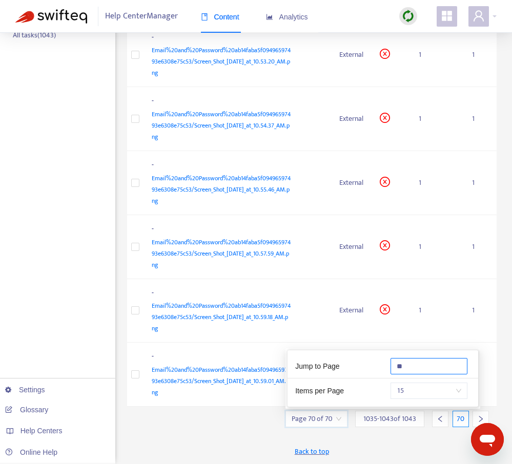
type input "**"
click at [250, 422] on div "Export New Task Page 70 of 70 [DATE] - [DATE] of 1043 70 Valid : is No + Add fi…" at bounding box center [312, 127] width 370 height 673
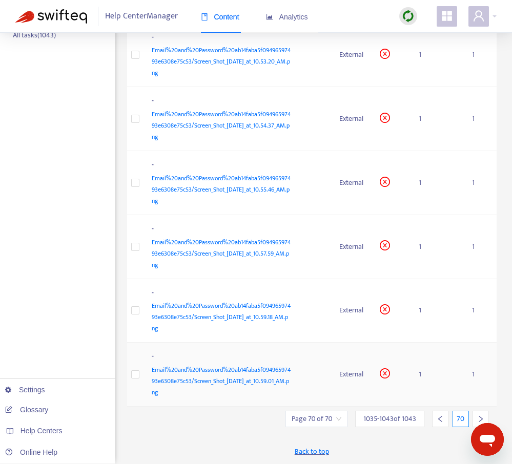
click at [250, 376] on div "Email%20and%20Password%20ab14faba5f09496597493e6308e75c53/Screen_Shot_[DATE]_at…" at bounding box center [221, 382] width 139 height 34
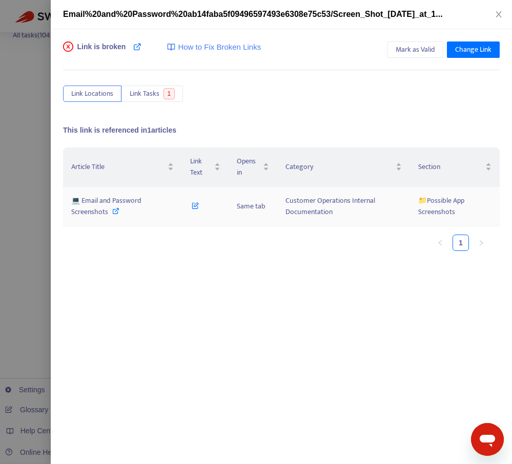
click at [114, 210] on icon at bounding box center [115, 211] width 7 height 7
click at [497, 16] on icon "close" at bounding box center [499, 14] width 8 height 8
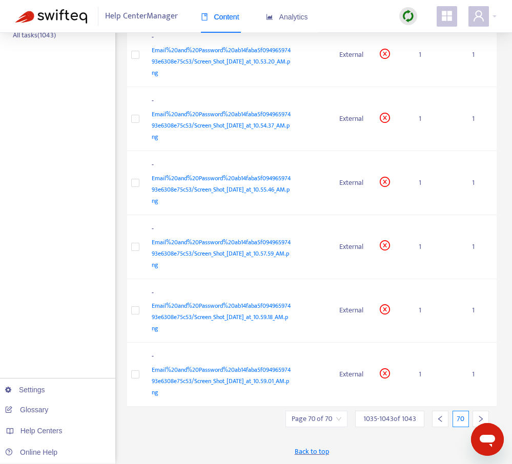
click at [439, 423] on div at bounding box center [440, 419] width 16 height 16
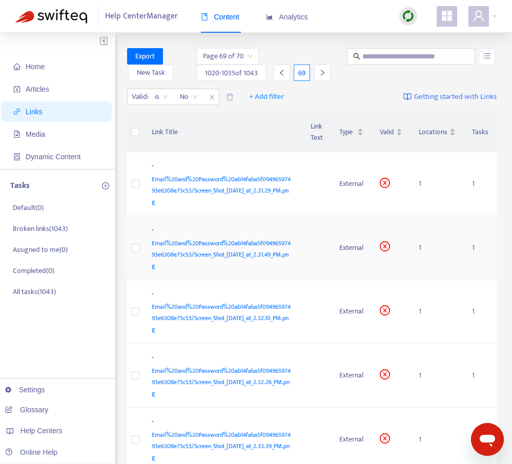
scroll to position [704, 0]
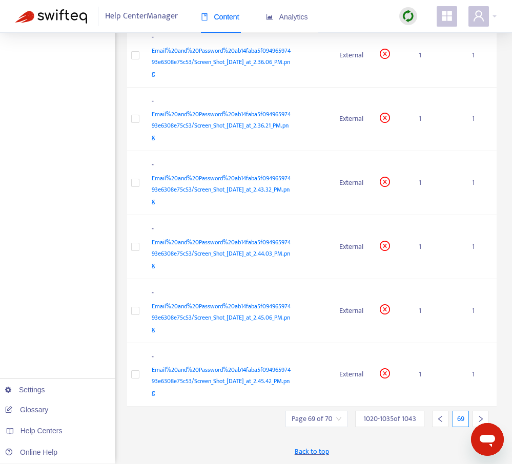
click at [439, 417] on icon "left" at bounding box center [440, 419] width 7 height 7
click at [439, 418] on icon "left" at bounding box center [440, 419] width 4 height 6
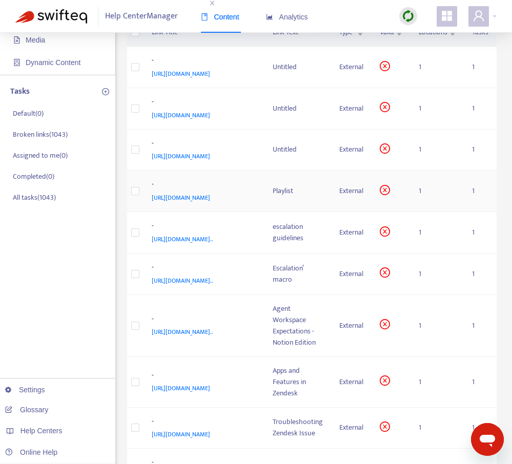
scroll to position [118, 0]
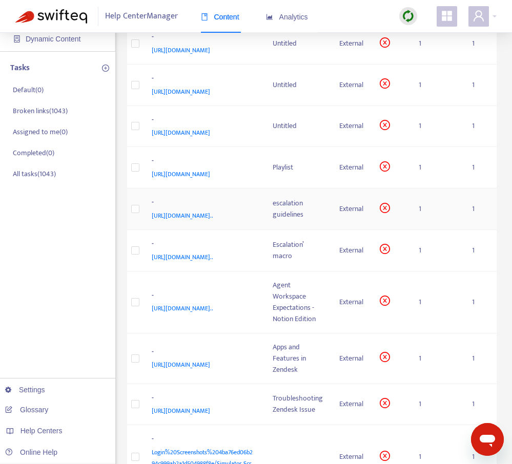
click at [216, 221] on div "[URL][DOMAIN_NAME].." at bounding box center [202, 215] width 101 height 11
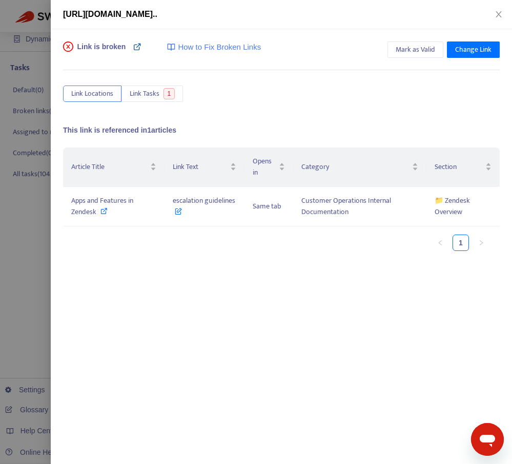
click at [135, 47] on icon at bounding box center [137, 47] width 8 height 8
click at [103, 211] on icon at bounding box center [103, 211] width 7 height 7
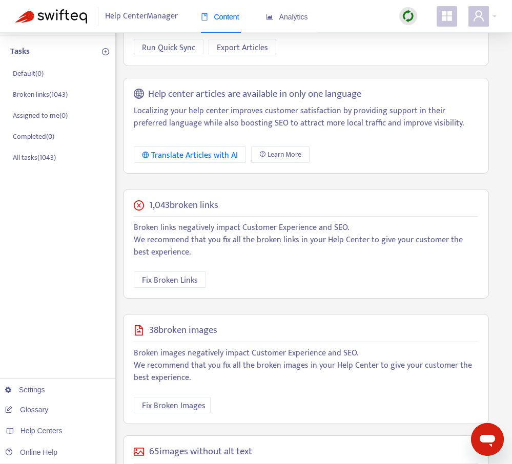
scroll to position [135, 0]
click at [183, 274] on span "Fix Broken Links" at bounding box center [170, 280] width 56 height 13
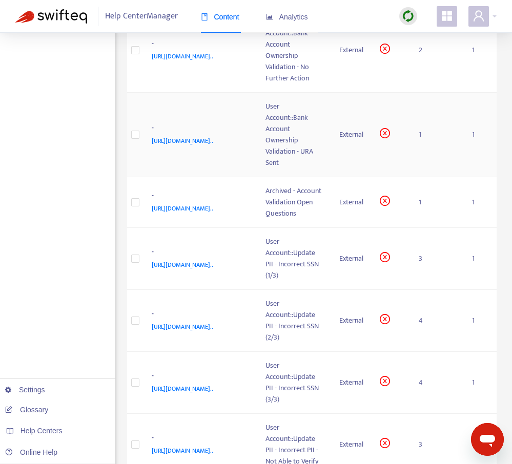
scroll to position [819, 0]
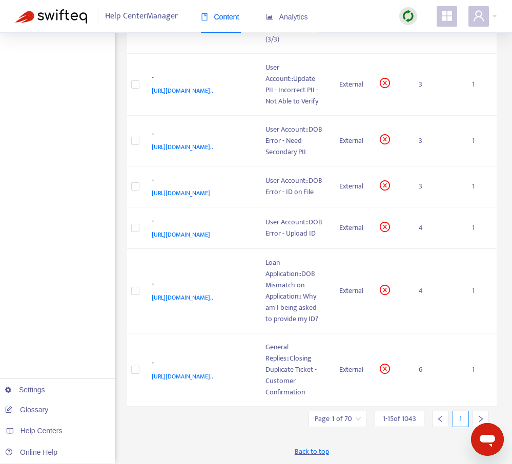
click at [358, 420] on input "search" at bounding box center [338, 419] width 46 height 15
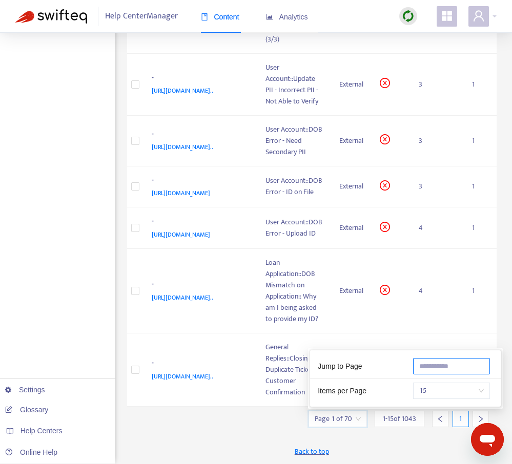
click at [428, 369] on input "text" at bounding box center [451, 366] width 77 height 16
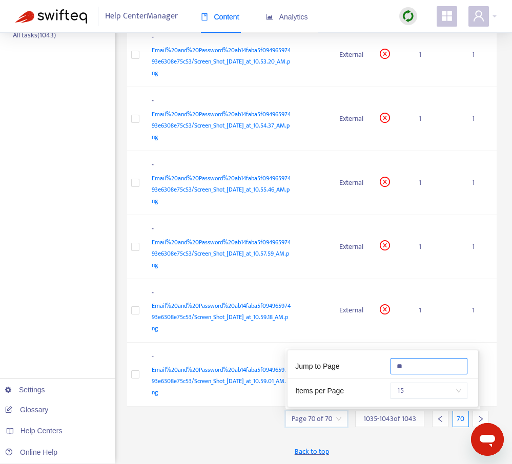
scroll to position [257, 0]
type input "**"
click at [213, 430] on div "Export New Task Page 70 of 70 [DATE] - [DATE] of 1043 70 Valid : is No + Add fi…" at bounding box center [312, 127] width 370 height 673
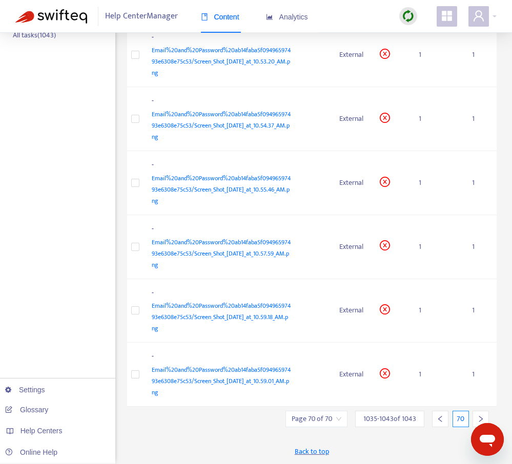
click at [442, 419] on icon "left" at bounding box center [440, 419] width 7 height 7
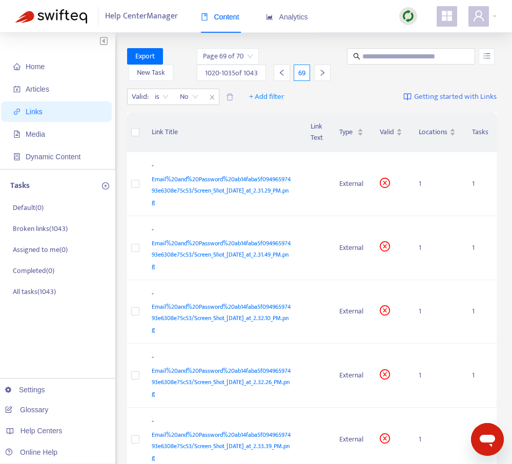
click at [280, 70] on icon "left" at bounding box center [281, 72] width 7 height 7
click at [279, 75] on icon "left" at bounding box center [281, 72] width 7 height 7
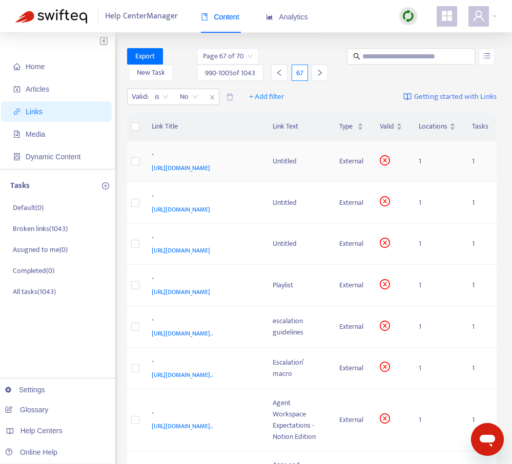
click at [194, 171] on span "[URL][DOMAIN_NAME]" at bounding box center [181, 168] width 58 height 10
click at [286, 166] on div "Untitled" at bounding box center [298, 161] width 50 height 11
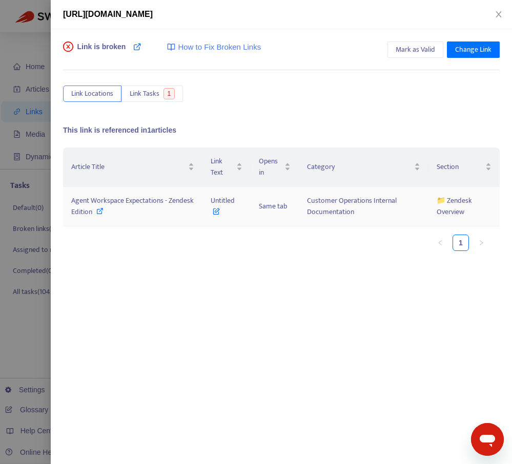
click at [100, 210] on icon at bounding box center [99, 211] width 7 height 7
click at [498, 10] on button "Close" at bounding box center [499, 15] width 14 height 10
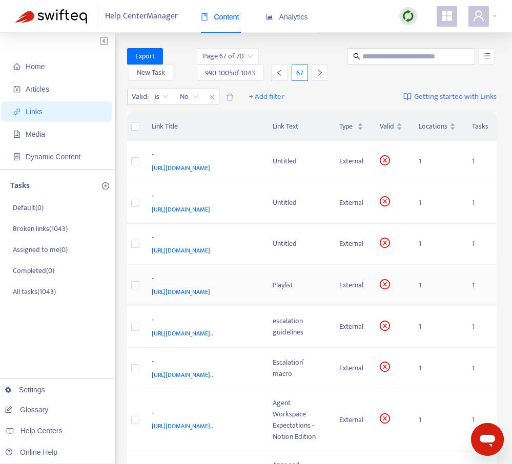
click at [280, 291] on div "Playlist" at bounding box center [298, 285] width 50 height 11
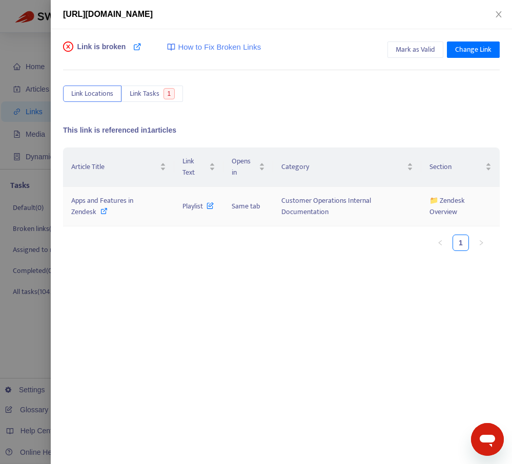
click at [103, 211] on icon at bounding box center [103, 211] width 7 height 7
click at [102, 210] on icon at bounding box center [103, 211] width 7 height 7
